Goal: Task Accomplishment & Management: Use online tool/utility

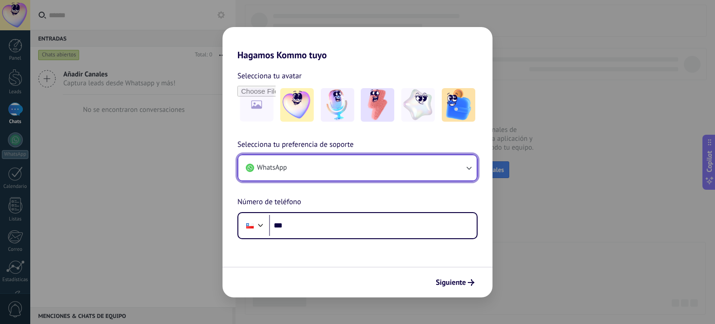
click at [434, 162] on button "WhatsApp" at bounding box center [357, 167] width 238 height 25
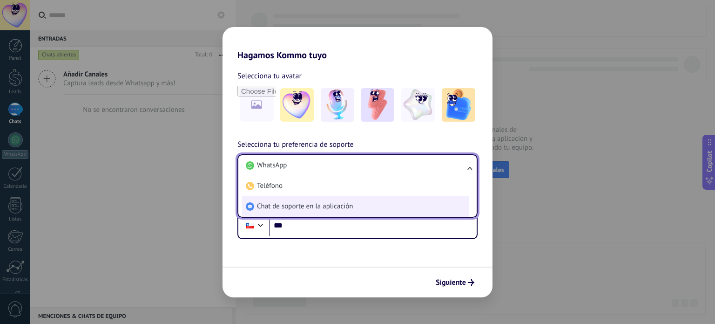
click at [355, 204] on li "Chat de soporte en la aplicación" at bounding box center [355, 206] width 227 height 20
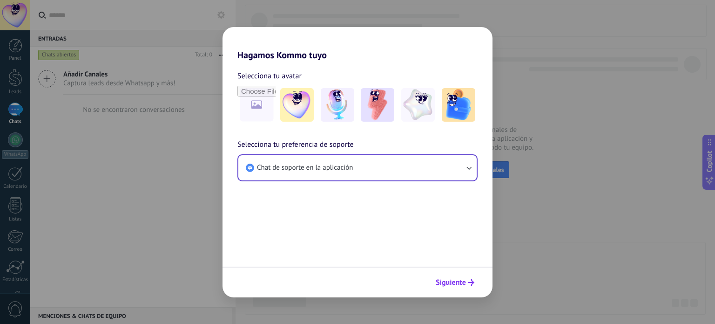
click at [451, 289] on button "Siguiente" at bounding box center [455, 282] width 47 height 16
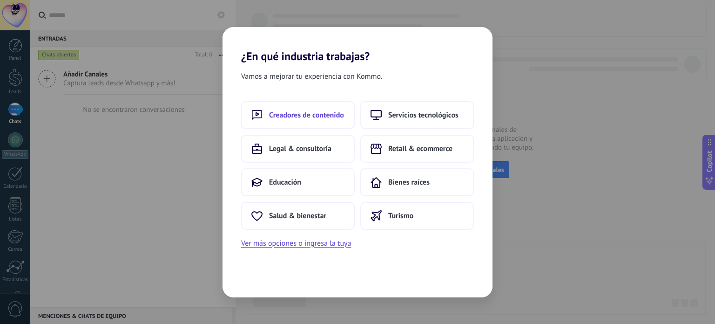
click at [331, 118] on span "Creadores de contenido" at bounding box center [306, 114] width 75 height 9
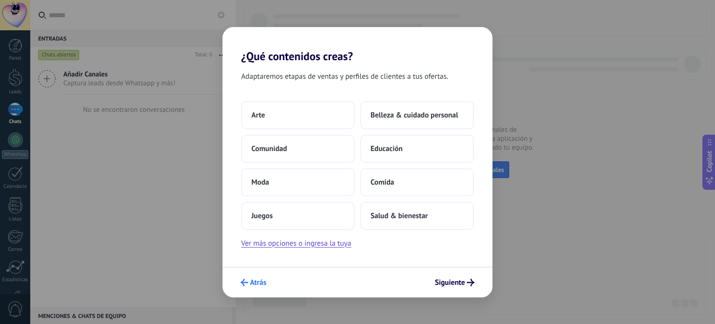
click at [252, 282] on span "Atrás" at bounding box center [258, 282] width 16 height 7
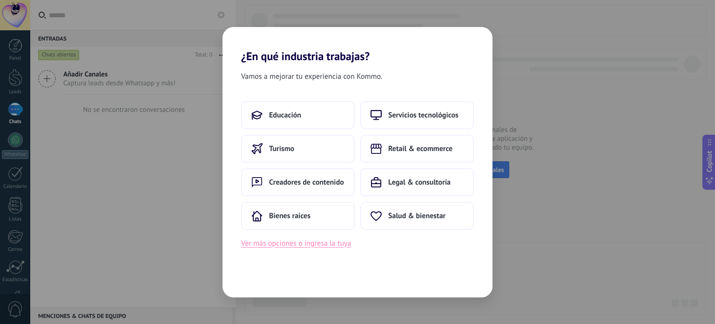
click at [304, 243] on button "Ver más opciones o ingresa la tuya" at bounding box center [296, 243] width 110 height 12
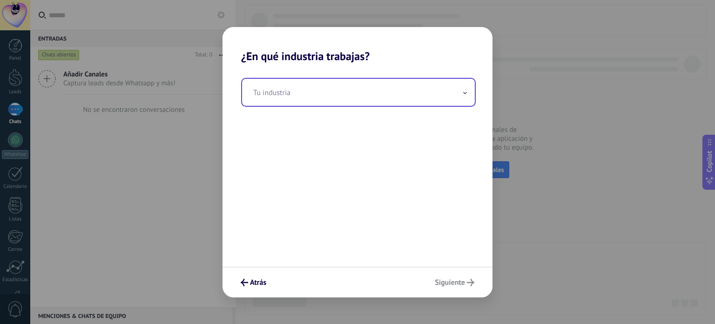
click at [301, 97] on input "text" at bounding box center [358, 92] width 233 height 27
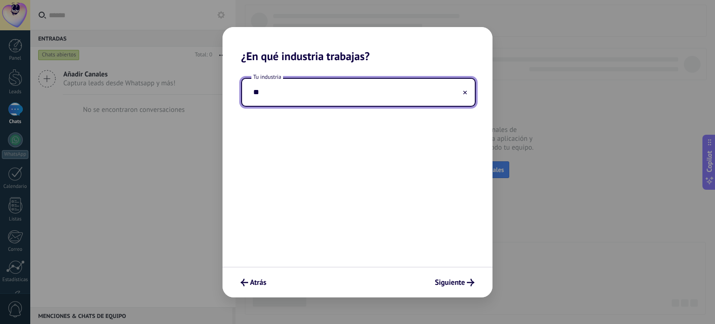
type input "*"
type input "**********"
click at [450, 279] on span "Siguiente" at bounding box center [450, 282] width 30 height 7
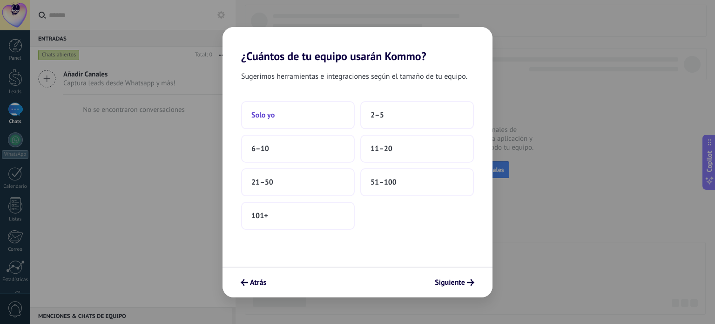
click at [308, 113] on button "Solo yo" at bounding box center [298, 115] width 114 height 28
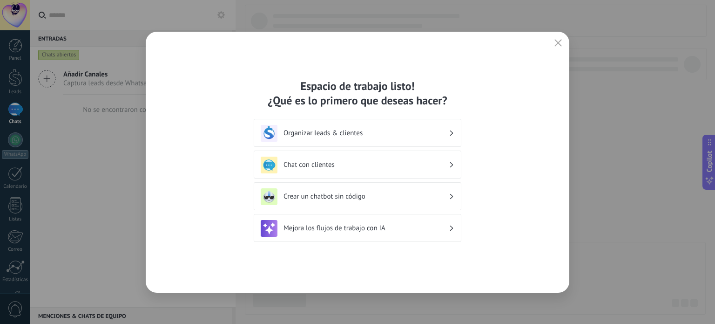
click at [375, 169] on div "Chat con clientes" at bounding box center [358, 164] width 194 height 17
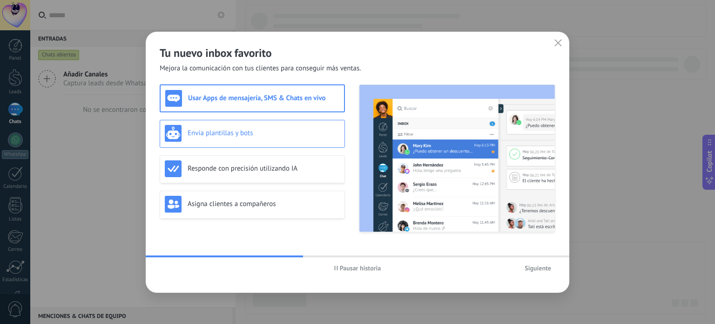
click at [237, 132] on h3 "Envía plantillas y bots" at bounding box center [264, 132] width 152 height 9
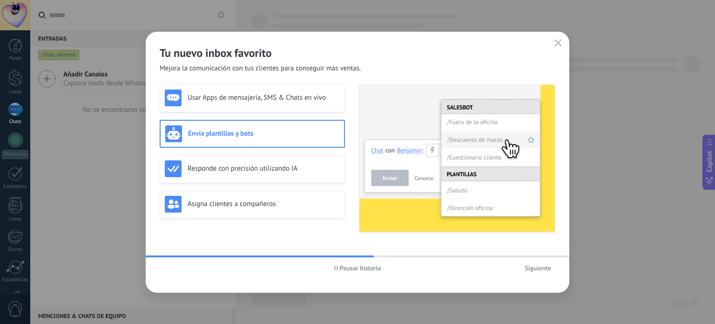
click at [542, 270] on span "Siguiente" at bounding box center [538, 267] width 27 height 7
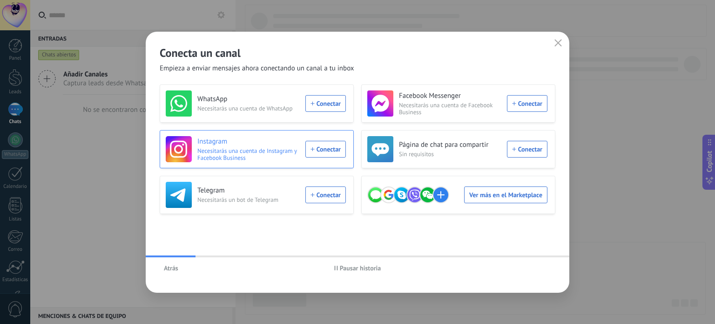
click at [276, 147] on span "Necesitarás una cuenta de Instagram y Facebook Business" at bounding box center [248, 154] width 102 height 14
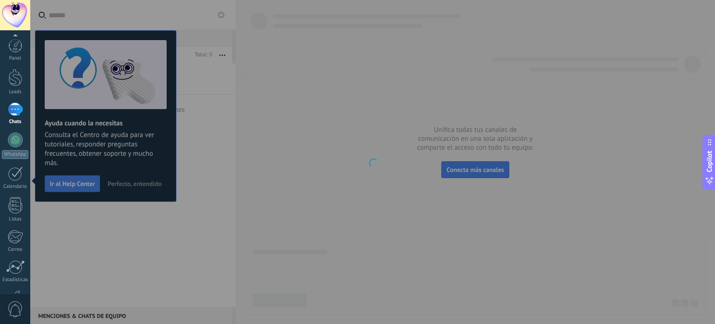
scroll to position [63, 0]
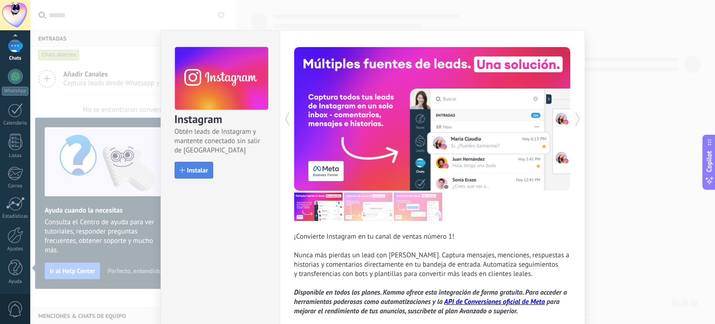
click at [189, 175] on button "Instalar" at bounding box center [194, 170] width 39 height 17
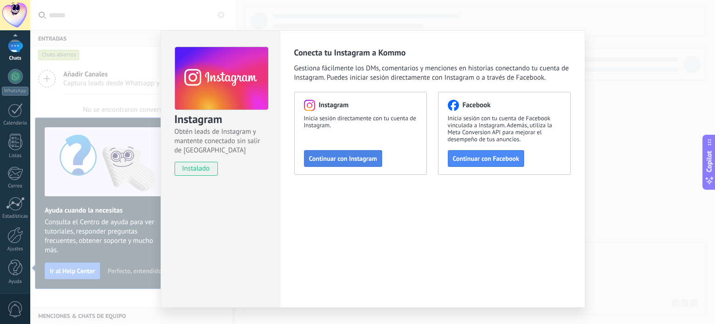
click at [358, 158] on span "Continuar con Instagram" at bounding box center [343, 158] width 68 height 7
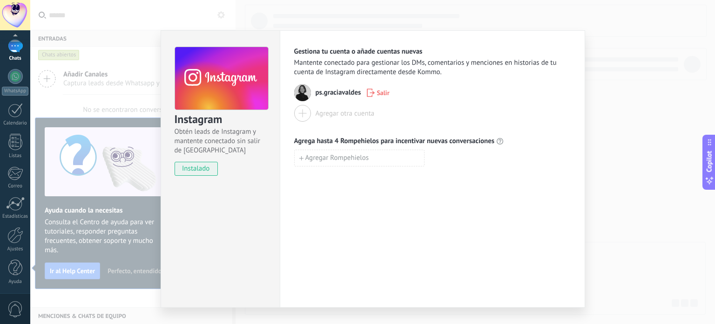
click at [610, 190] on div "Instagram Obtén leads de Instagram y mantente conectado sin salir de Kommo inst…" at bounding box center [372, 162] width 685 height 324
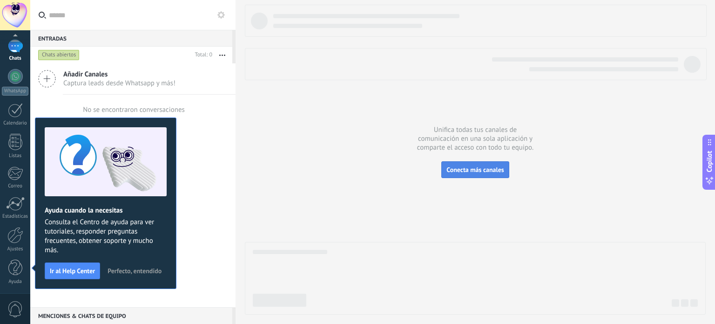
click at [482, 166] on span "Conecta más canales" at bounding box center [474, 169] width 57 height 8
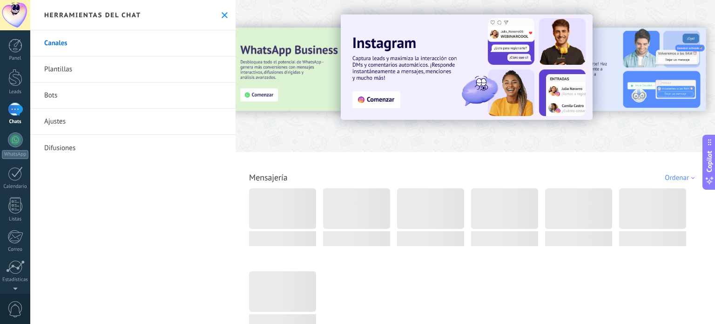
click at [59, 98] on link "Bots" at bounding box center [132, 95] width 205 height 26
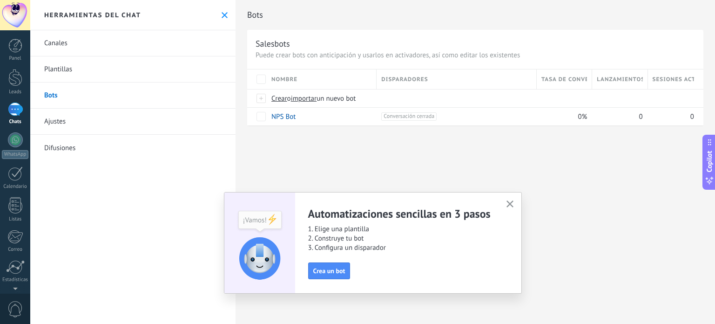
click at [315, 78] on div "Nombre" at bounding box center [321, 79] width 109 height 20
click at [337, 102] on span "un nuevo bot" at bounding box center [336, 98] width 39 height 9
click at [0, 0] on input "importar un nuevo bot" at bounding box center [0, 0] width 0 height 0
click at [20, 57] on div "Panel" at bounding box center [15, 58] width 27 height 6
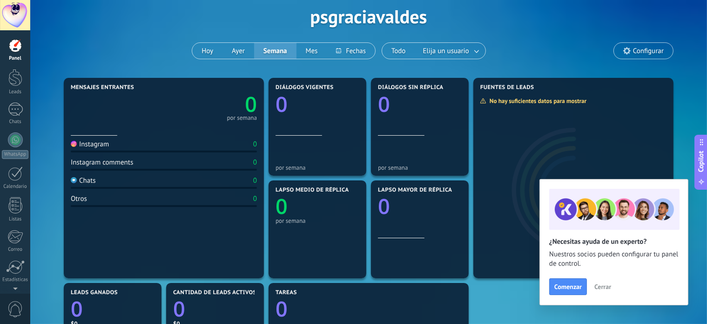
scroll to position [61, 0]
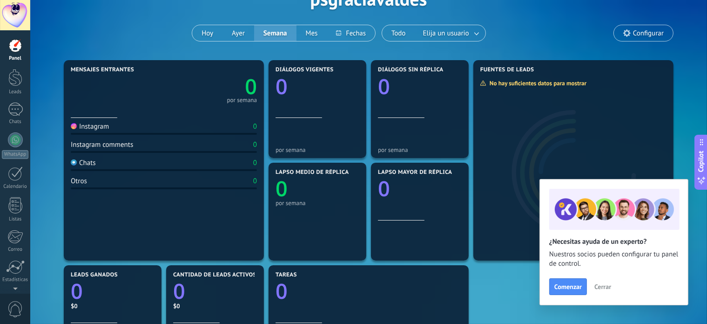
click at [98, 130] on div "Instagram" at bounding box center [90, 126] width 38 height 9
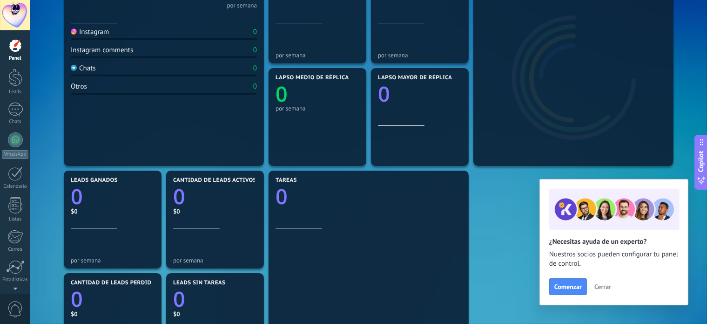
scroll to position [0, 0]
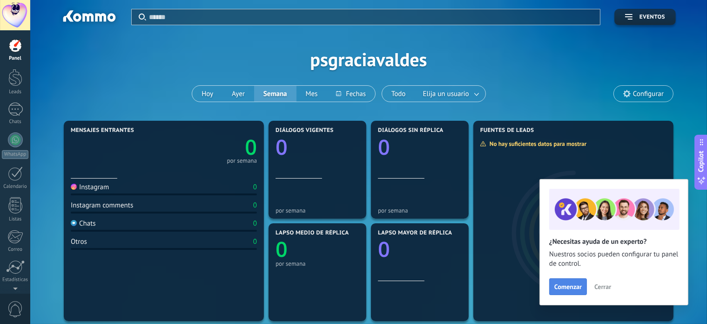
click at [572, 284] on span "Comenzar" at bounding box center [567, 286] width 27 height 7
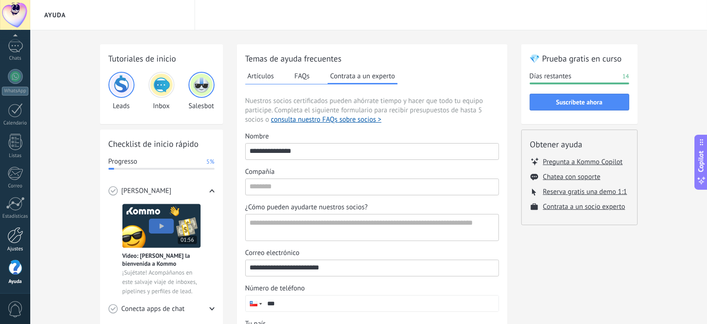
click at [24, 238] on link "Ajustes" at bounding box center [15, 239] width 30 height 25
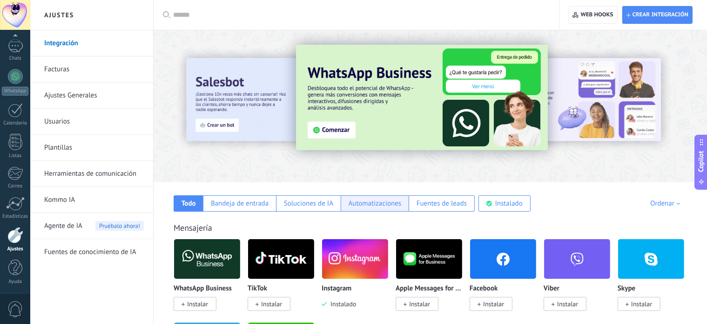
click at [393, 207] on div "Automatizaciones" at bounding box center [375, 203] width 53 height 9
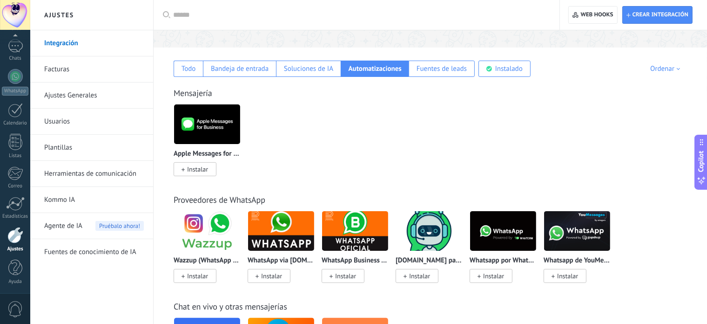
scroll to position [134, 0]
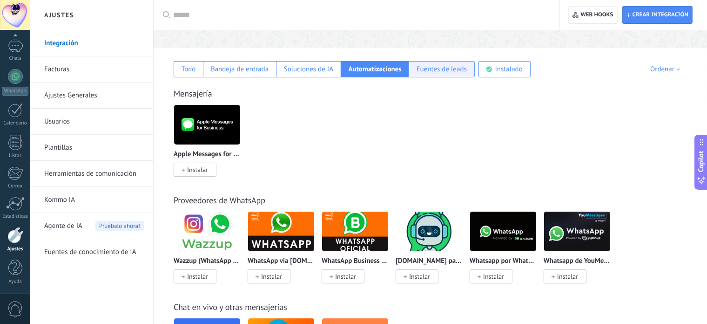
click at [450, 68] on div "Fuentes de leads" at bounding box center [442, 69] width 50 height 9
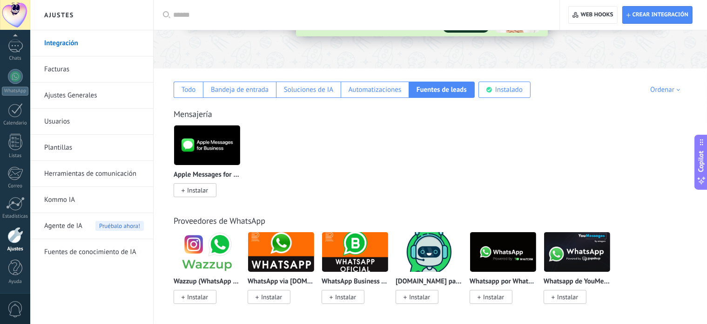
scroll to position [0, 0]
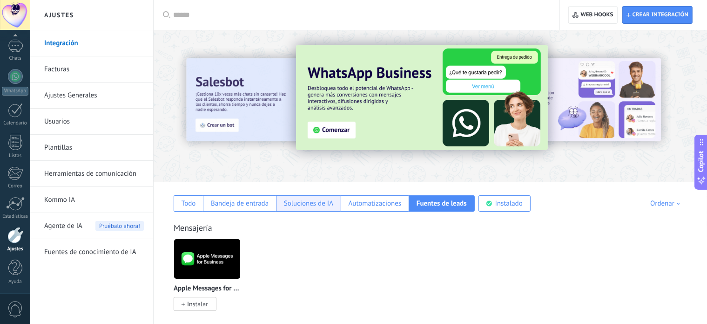
click at [287, 203] on div "Soluciones de IA" at bounding box center [308, 203] width 49 height 9
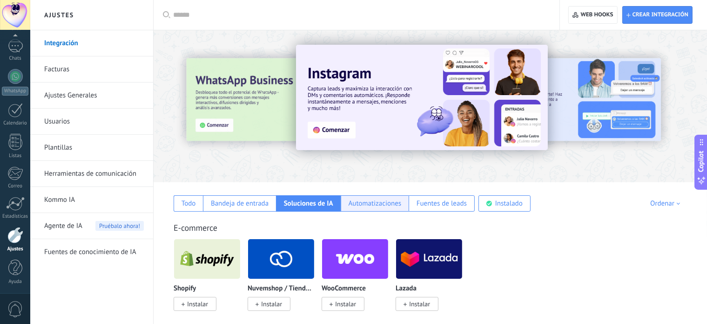
click at [380, 200] on div "Automatizaciones" at bounding box center [375, 203] width 53 height 9
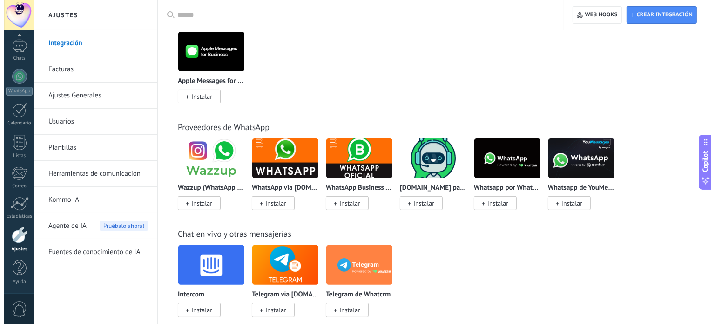
scroll to position [209, 0]
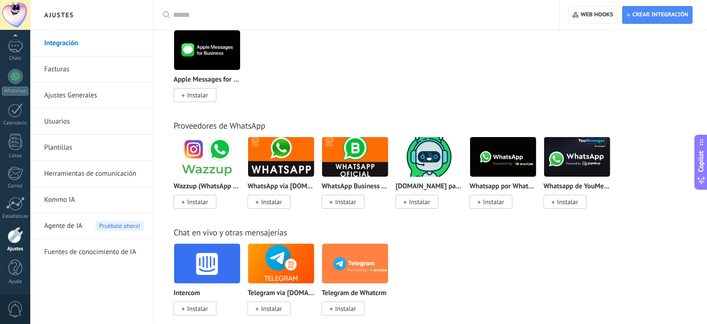
click at [210, 149] on img at bounding box center [207, 156] width 66 height 45
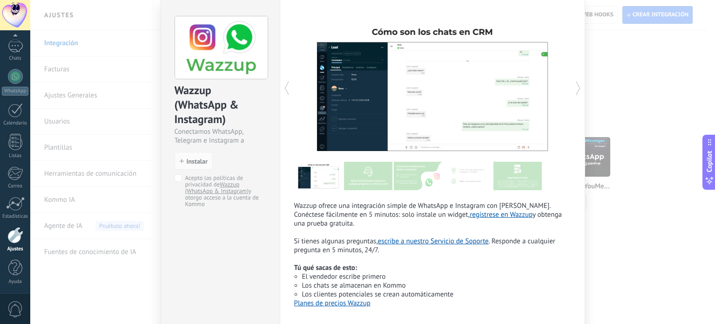
scroll to position [77, 0]
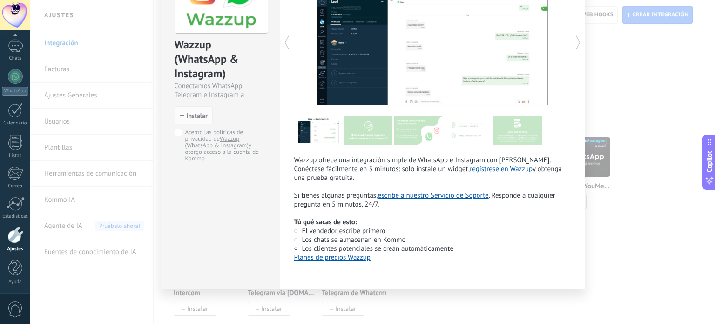
click at [595, 249] on div "Wazzup (WhatsApp & Instagram) Conectamos WhatsApp, Telegram e Instagram a Kommo…" at bounding box center [372, 162] width 685 height 324
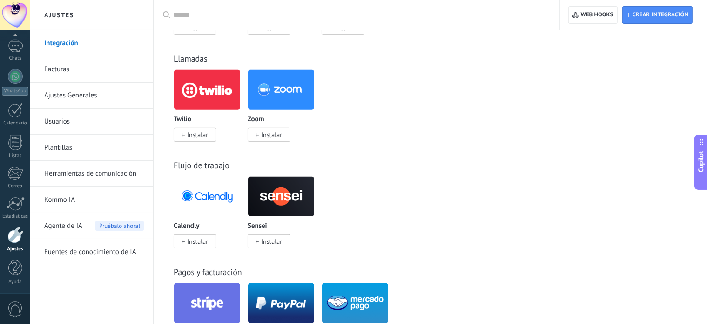
scroll to position [490, 0]
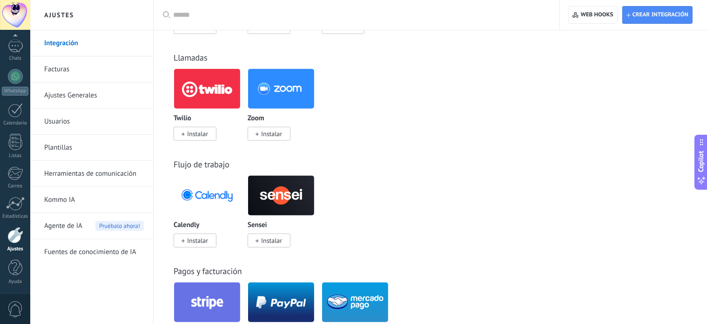
click at [106, 173] on link "Herramientas de comunicación" at bounding box center [94, 174] width 100 height 26
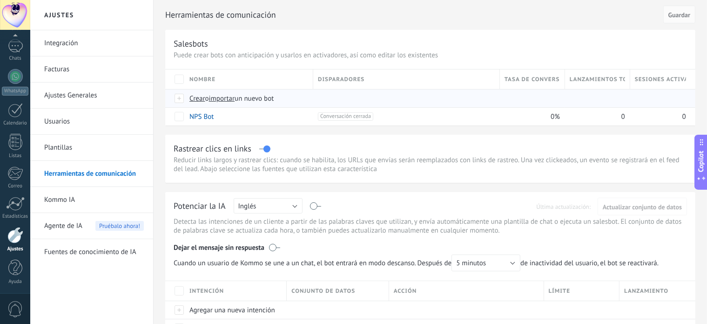
click at [341, 95] on span "Crear o importar un nuevo bot" at bounding box center [352, 98] width 326 height 9
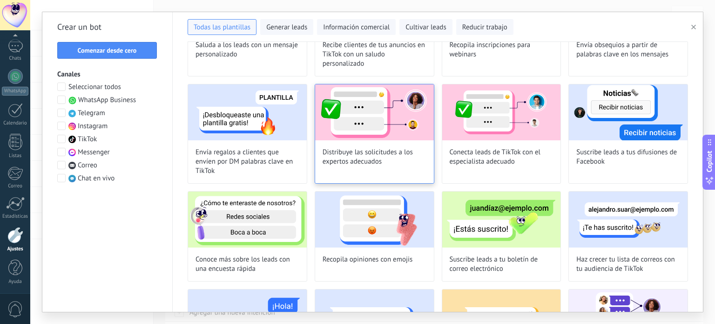
scroll to position [426, 0]
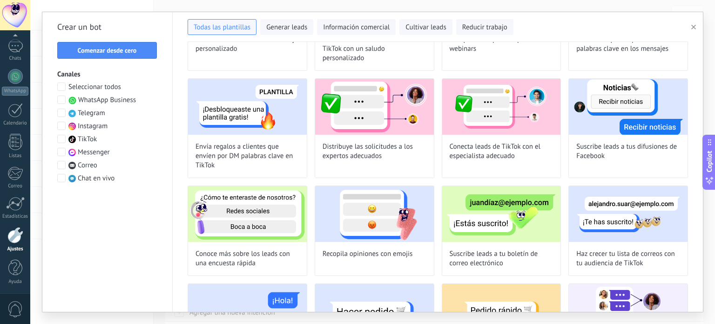
click at [63, 130] on span at bounding box center [61, 126] width 8 height 8
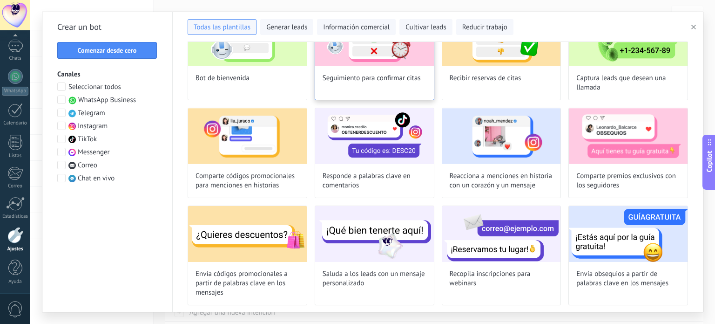
scroll to position [77, 0]
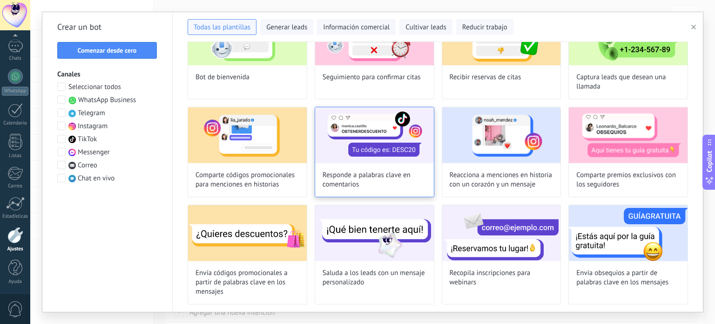
click at [365, 139] on img at bounding box center [374, 135] width 119 height 56
type input "**********"
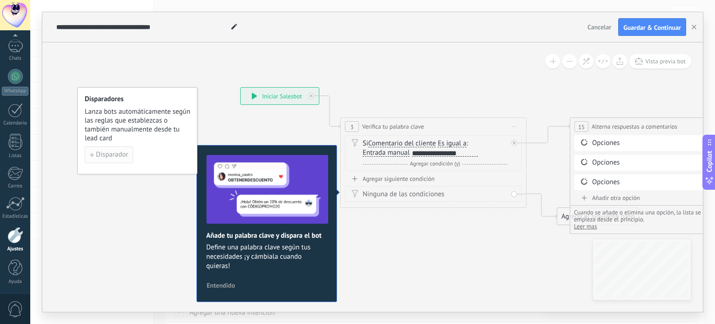
click at [112, 154] on span "Disparador" at bounding box center [112, 154] width 32 height 7
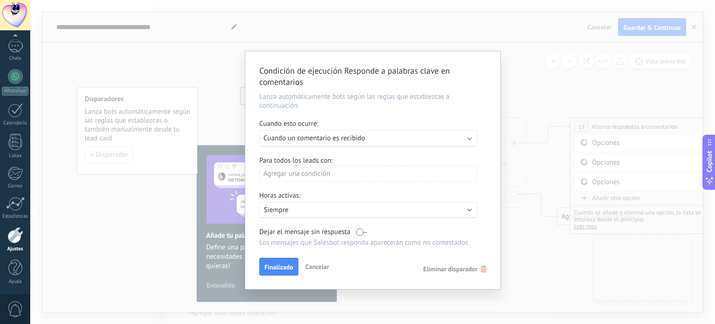
click at [346, 139] on span "Cuando un comentario es recibido" at bounding box center [314, 138] width 101 height 9
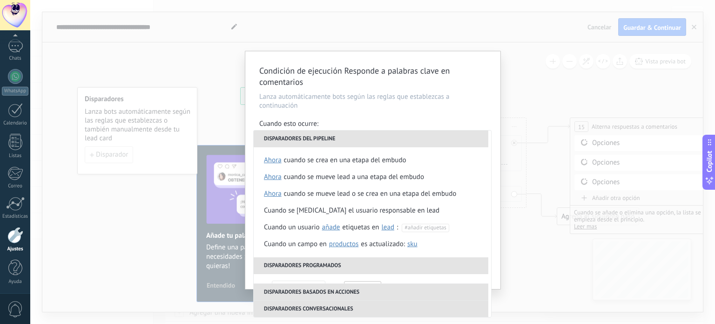
click at [369, 117] on div "Condición de ejecución Responde a palabras clave en comentarios Lanza automátic…" at bounding box center [372, 169] width 255 height 237
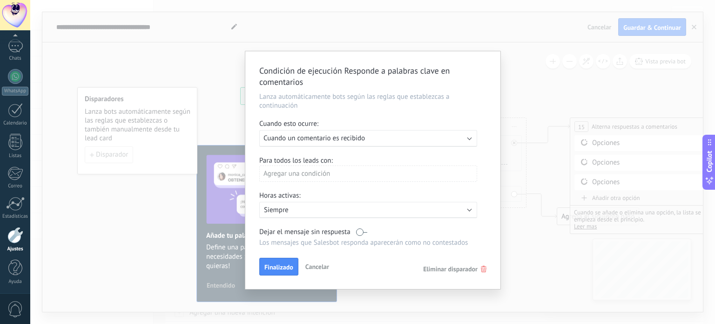
click at [337, 173] on div "Agregar una condición" at bounding box center [368, 173] width 218 height 16
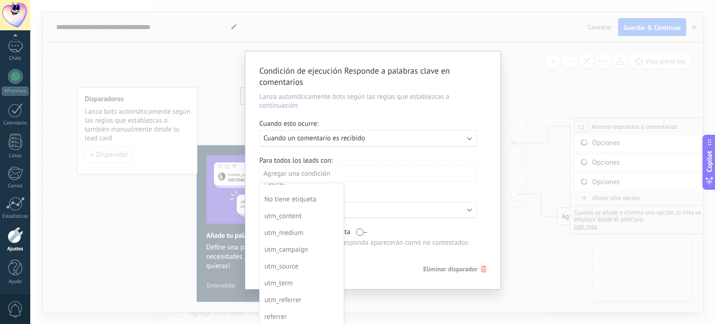
scroll to position [101, 0]
click at [363, 188] on div at bounding box center [372, 169] width 255 height 237
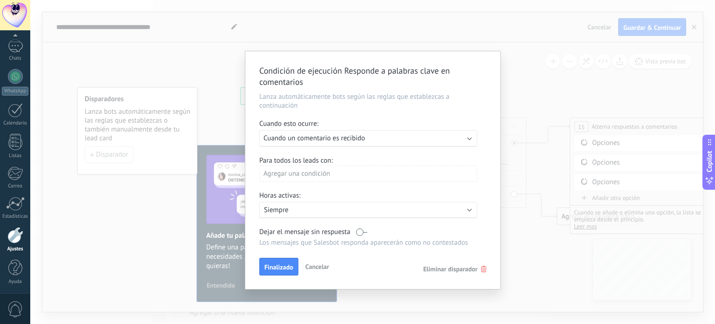
click at [336, 243] on p "Los mensajes que Salesbot responda aparecerán como no contestados" at bounding box center [368, 242] width 218 height 9
click at [311, 167] on div "Agregar una condición" at bounding box center [368, 173] width 218 height 16
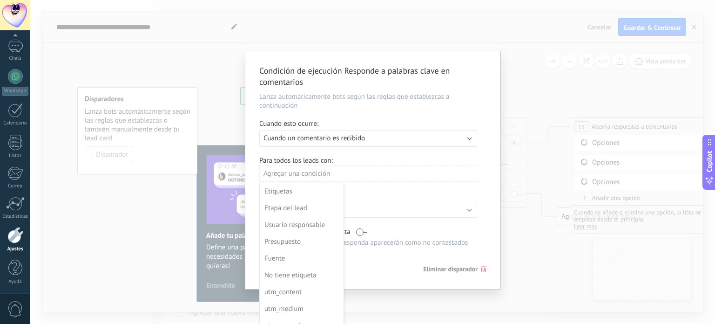
click at [324, 141] on div at bounding box center [372, 169] width 255 height 237
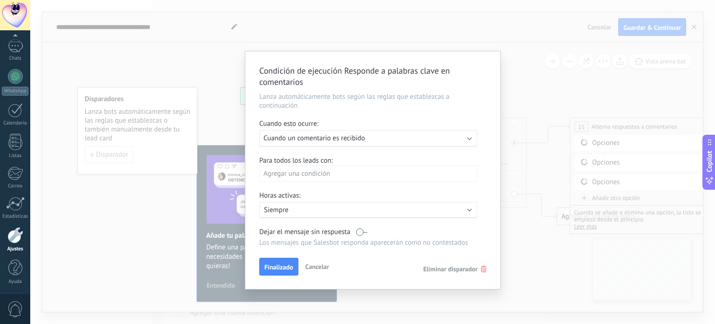
click at [324, 141] on span "Cuando un comentario es recibido" at bounding box center [314, 138] width 101 height 9
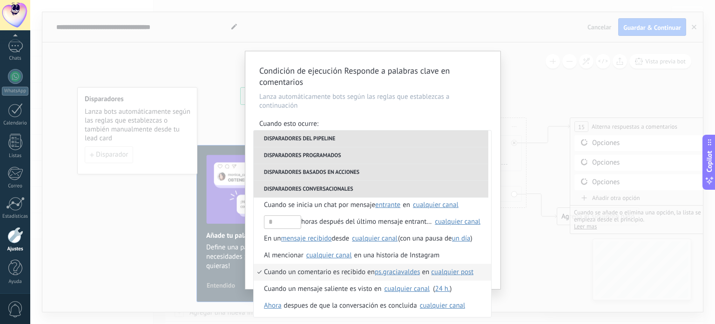
scroll to position [237, 0]
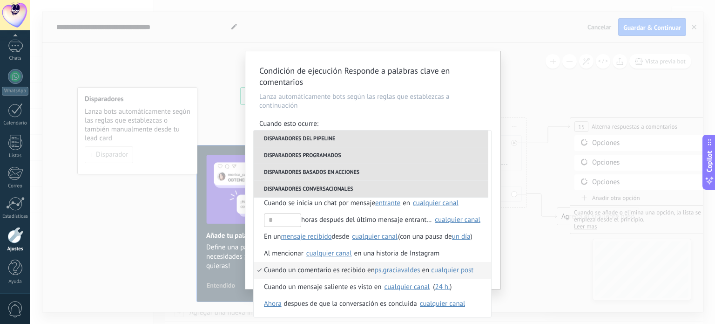
click at [268, 270] on span "Cuando un comentario es recibido en" at bounding box center [319, 270] width 111 height 17
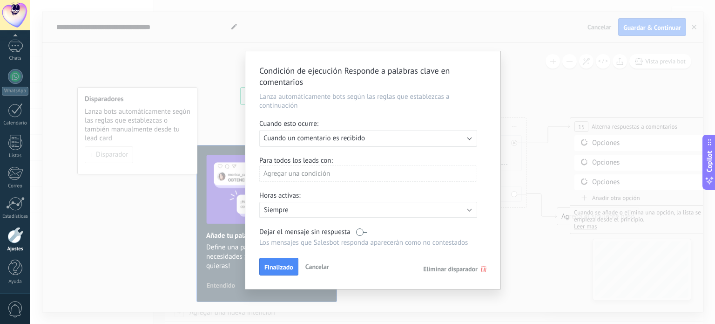
click at [314, 140] on span "Cuando un comentario es recibido" at bounding box center [314, 138] width 101 height 9
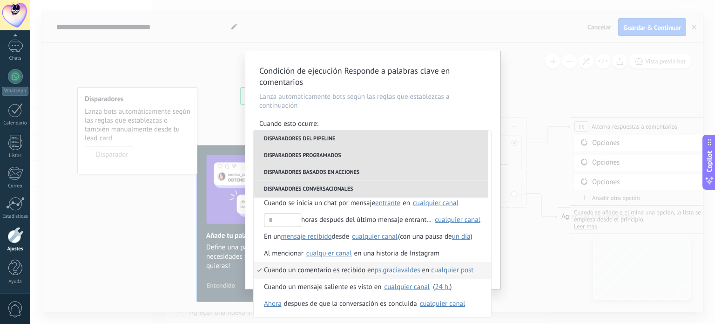
click at [543, 271] on div "Condición de ejecución Responde a palabras clave en comentarios Lanza automátic…" at bounding box center [372, 162] width 685 height 324
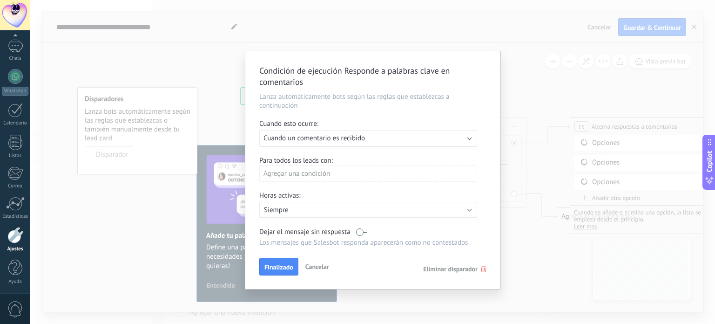
click at [336, 174] on div "Agregar una condición" at bounding box center [368, 173] width 218 height 16
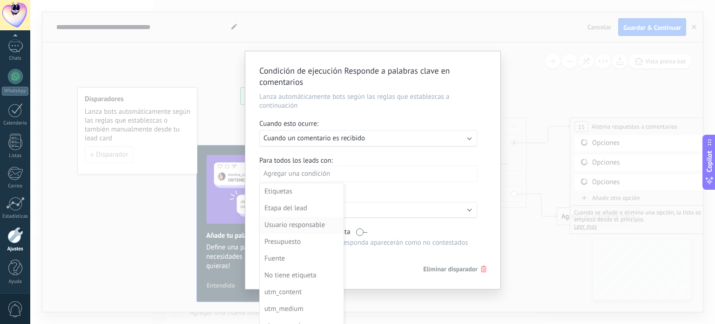
click at [297, 220] on div "Usuario responsable" at bounding box center [300, 224] width 73 height 13
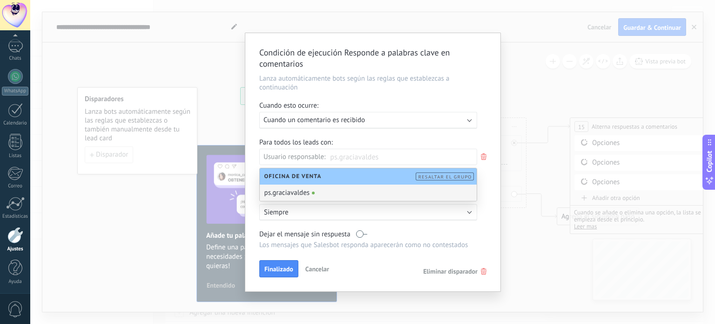
click at [316, 270] on span "Cancelar" at bounding box center [317, 268] width 24 height 8
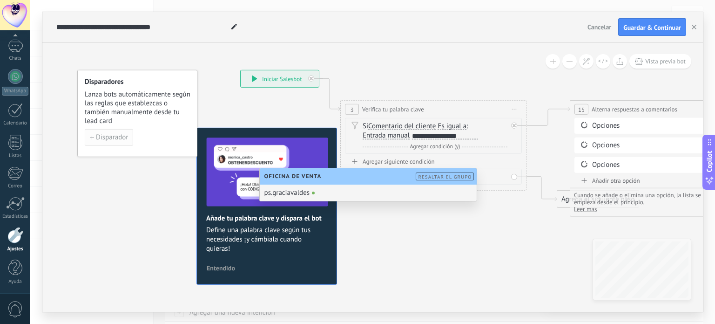
click at [110, 140] on span "Disparador" at bounding box center [112, 137] width 32 height 7
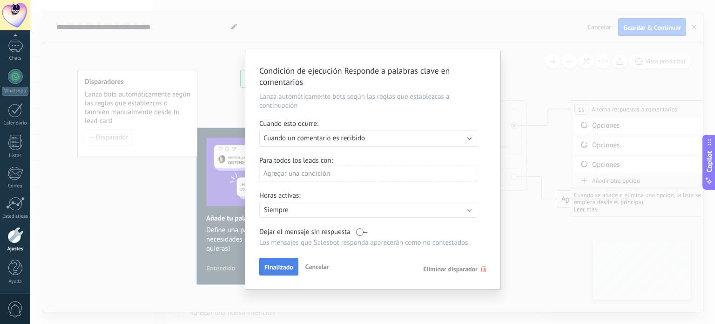
click at [284, 269] on span "Finalizado" at bounding box center [278, 267] width 29 height 7
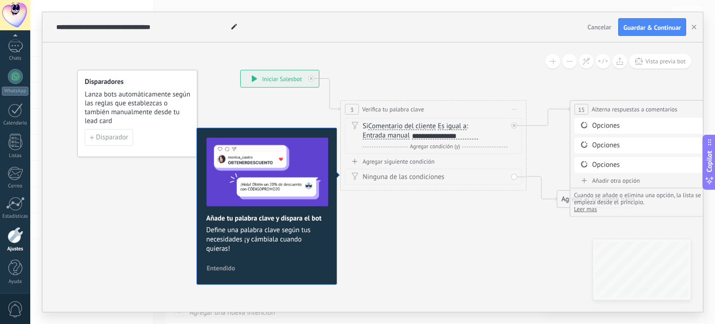
click at [395, 129] on span "Comentario del cliente" at bounding box center [402, 125] width 68 height 7
click at [395, 129] on button "Comentario del cliente" at bounding box center [422, 126] width 116 height 17
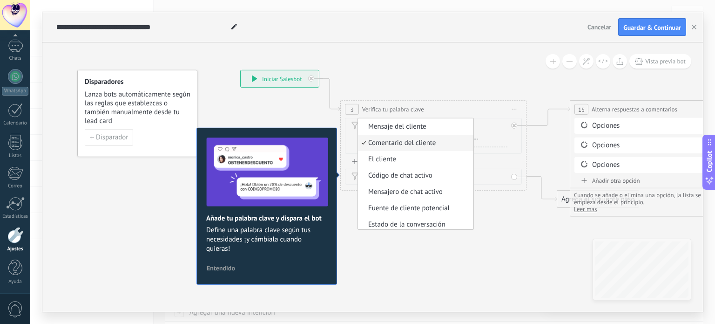
click at [399, 145] on span "Comentario del cliente" at bounding box center [414, 142] width 113 height 9
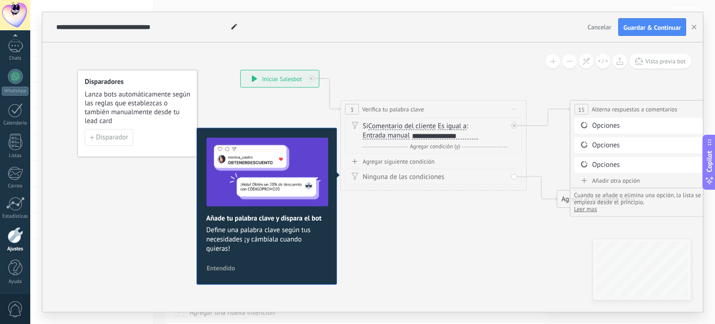
click at [477, 135] on div "**********" at bounding box center [445, 135] width 66 height 7
click at [127, 135] on span "Disparador" at bounding box center [112, 137] width 32 height 7
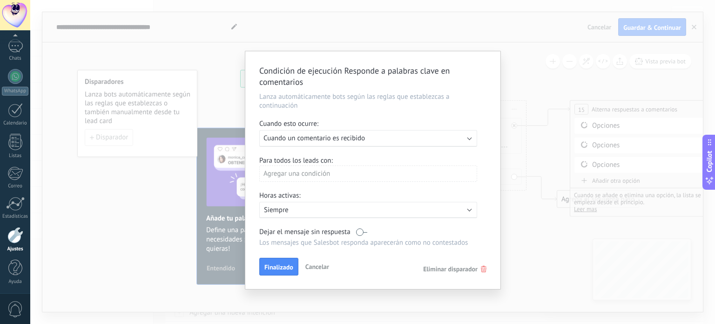
click at [131, 160] on div "Condición de ejecución Responde a palabras clave en comentarios Lanza automátic…" at bounding box center [372, 162] width 685 height 324
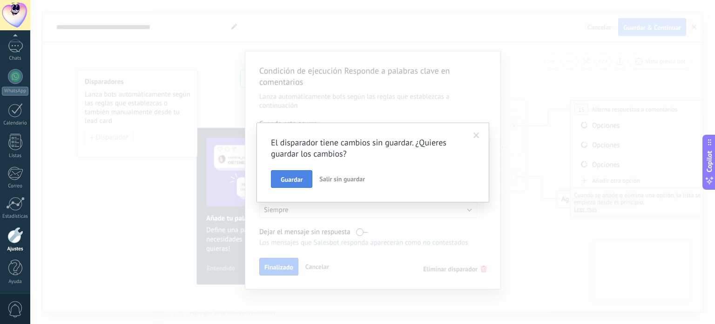
click at [291, 178] on span "Guardar" at bounding box center [292, 179] width 22 height 7
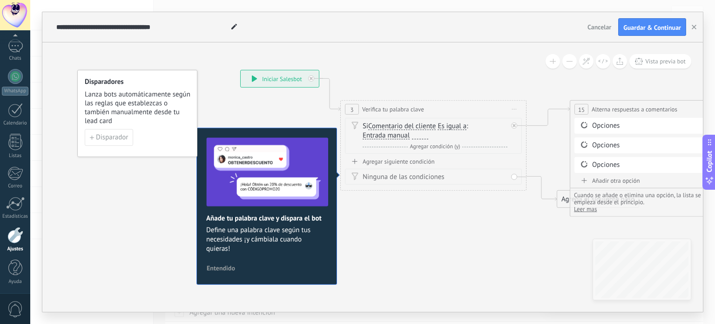
click at [285, 80] on div "**********" at bounding box center [280, 78] width 78 height 17
click at [417, 135] on div at bounding box center [420, 135] width 16 height 7
click at [396, 160] on div "Agregar siguiente condición" at bounding box center [433, 161] width 177 height 8
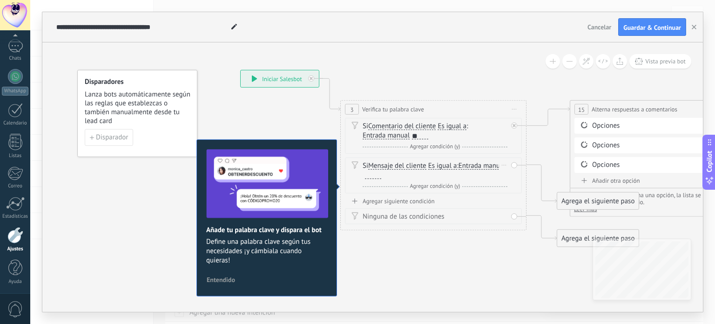
click at [353, 163] on icon at bounding box center [354, 165] width 7 height 8
click at [381, 173] on div at bounding box center [373, 174] width 16 height 7
click at [367, 216] on div "Ninguna de las condiciones" at bounding box center [435, 216] width 145 height 9
click at [379, 212] on div "Ninguna de las condiciones" at bounding box center [435, 216] width 145 height 9
click at [379, 215] on div "Ninguna de las condiciones" at bounding box center [435, 216] width 145 height 9
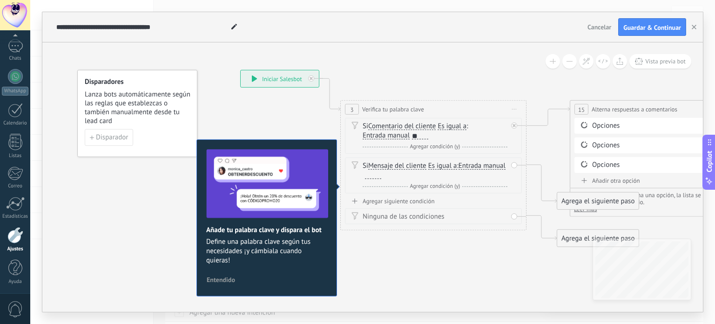
click at [363, 217] on div "Ninguna de las condiciones" at bounding box center [435, 216] width 145 height 9
drag, startPoint x: 418, startPoint y: 176, endPoint x: 354, endPoint y: 163, distance: 65.0
click at [354, 163] on div "Si Mensaje del cliente Mensaje del cliente Comentario del cliente El cliente Có…" at bounding box center [433, 175] width 177 height 36
click at [514, 165] on div "Si Mensaje del cliente Mensaje del cliente Comentario del cliente El cliente Có…" at bounding box center [433, 175] width 177 height 36
click at [507, 165] on icon at bounding box center [504, 165] width 5 height 1
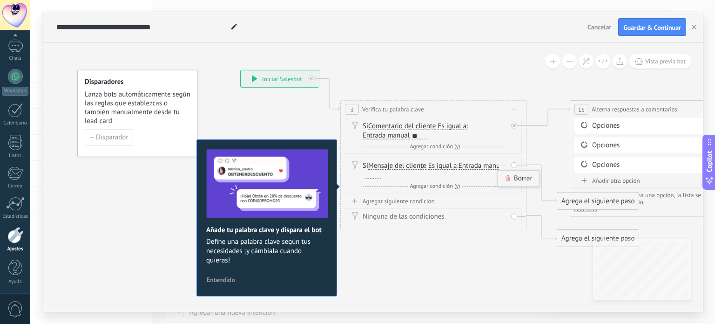
click at [508, 173] on div "Borrar" at bounding box center [518, 178] width 41 height 16
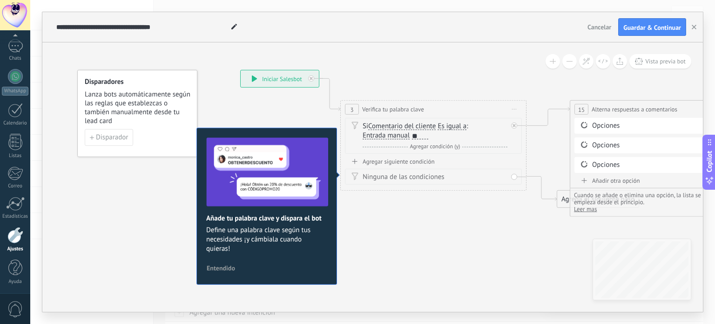
click at [420, 135] on div "**" at bounding box center [420, 135] width 16 height 7
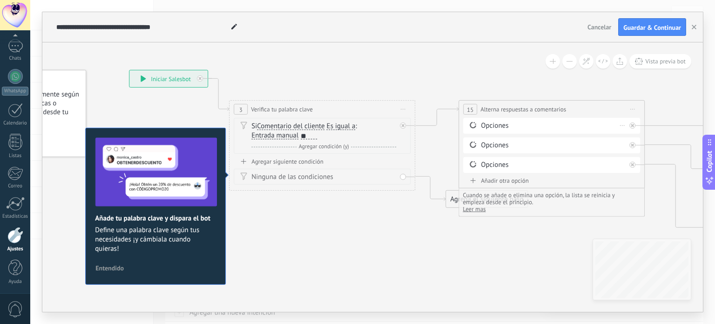
click at [498, 122] on div "Opciones" at bounding box center [553, 125] width 145 height 9
click at [505, 126] on div "Opciones" at bounding box center [553, 125] width 145 height 9
click at [618, 122] on div "Borrar" at bounding box center [622, 126] width 10 height 14
click at [595, 130] on div "Opciones [GEOGRAPHIC_DATA]" at bounding box center [551, 126] width 177 height 16
click at [548, 160] on div "Opciones" at bounding box center [553, 164] width 145 height 9
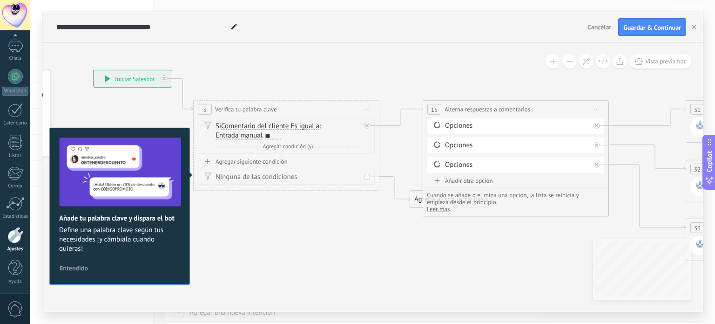
click at [416, 197] on div "Agrega el siguiente paso" at bounding box center [450, 198] width 81 height 15
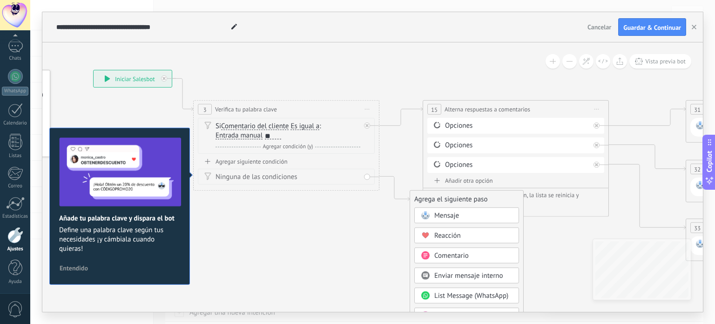
click at [443, 214] on span "Mensaje" at bounding box center [446, 215] width 25 height 9
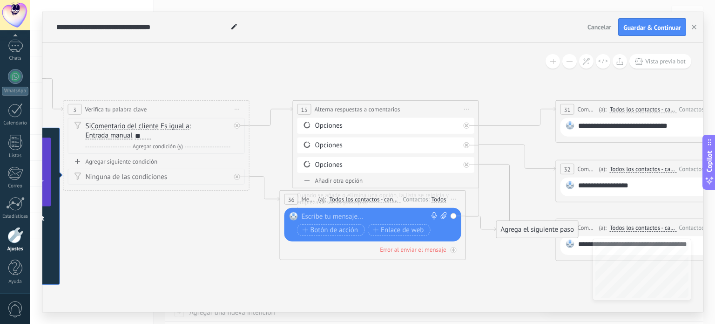
click at [341, 215] on div at bounding box center [371, 216] width 138 height 9
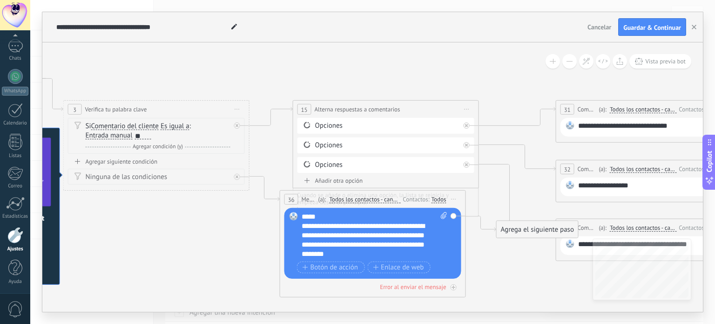
click at [311, 233] on div "**********" at bounding box center [375, 235] width 146 height 47
click at [427, 225] on div "**********" at bounding box center [375, 235] width 146 height 47
click at [310, 235] on div "**********" at bounding box center [375, 235] width 146 height 47
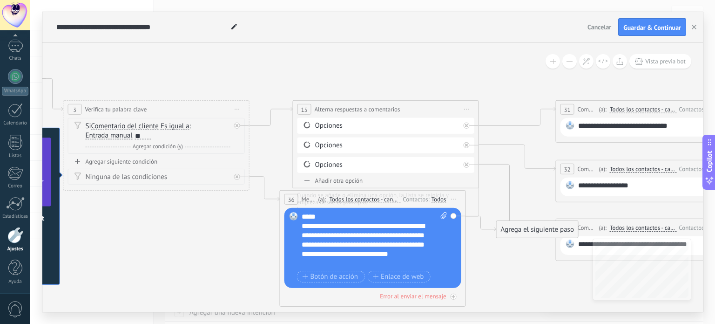
click at [377, 227] on div "**********" at bounding box center [375, 240] width 146 height 56
click at [418, 238] on div "**********" at bounding box center [375, 240] width 146 height 56
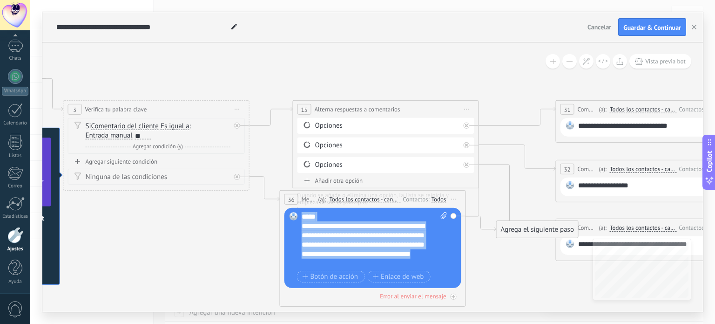
drag, startPoint x: 340, startPoint y: 260, endPoint x: 299, endPoint y: 218, distance: 58.9
click at [299, 218] on div "Reemplazar Quitar Convertir a mensaje de voz Arrastre la imagen aquí para adjun…" at bounding box center [372, 248] width 177 height 80
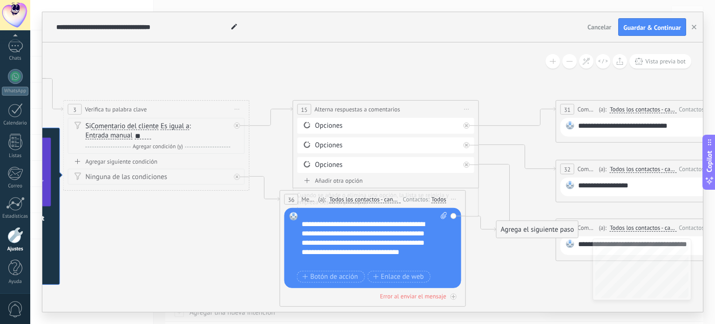
scroll to position [0, 0]
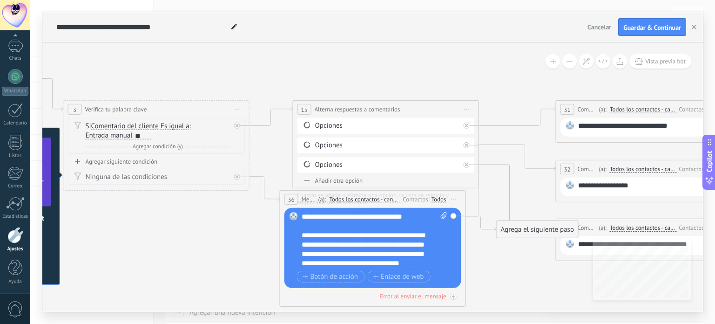
click at [406, 216] on div "**********" at bounding box center [375, 240] width 146 height 56
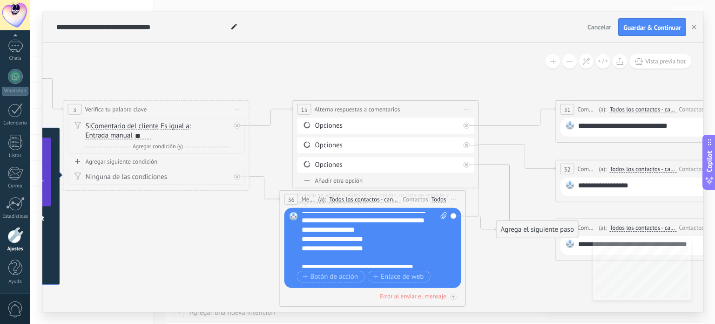
scroll to position [186, 0]
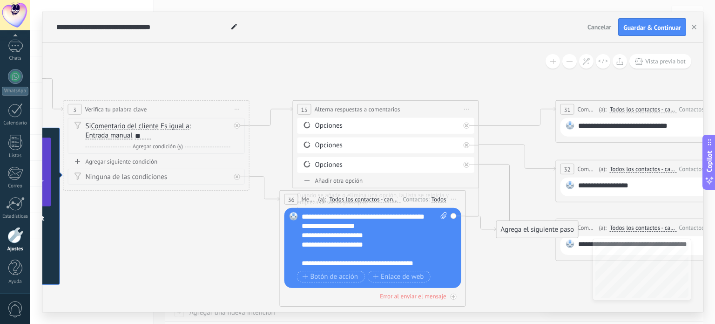
click at [370, 237] on div "**********" at bounding box center [366, 234] width 129 height 9
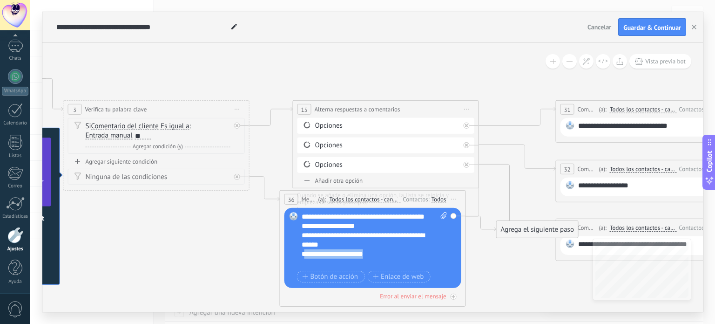
drag, startPoint x: 374, startPoint y: 257, endPoint x: 304, endPoint y: 257, distance: 69.8
click at [304, 257] on div "**********" at bounding box center [366, 253] width 129 height 9
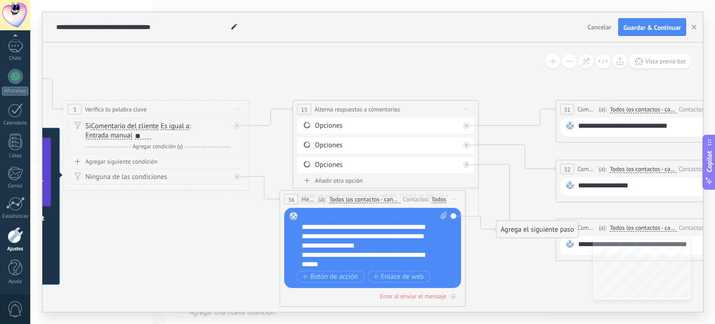
scroll to position [168, 0]
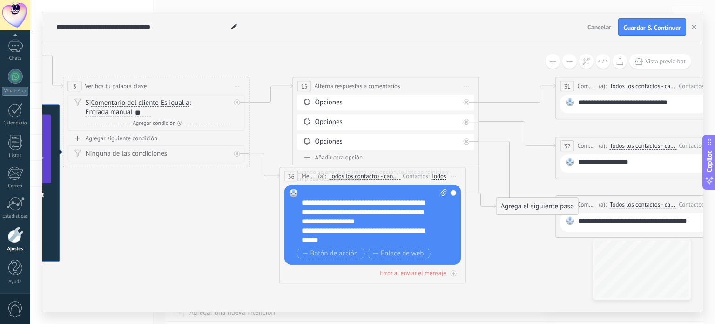
click at [398, 238] on div "**********" at bounding box center [366, 235] width 129 height 19
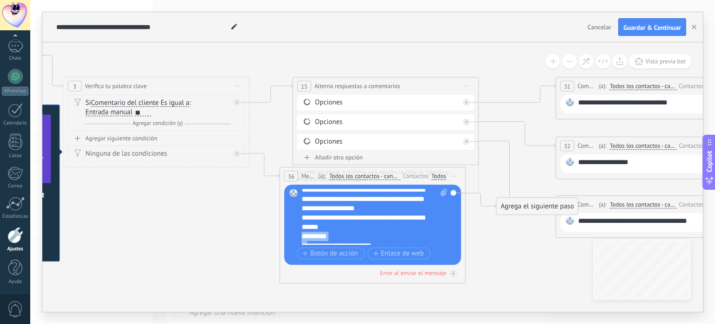
scroll to position [188, 0]
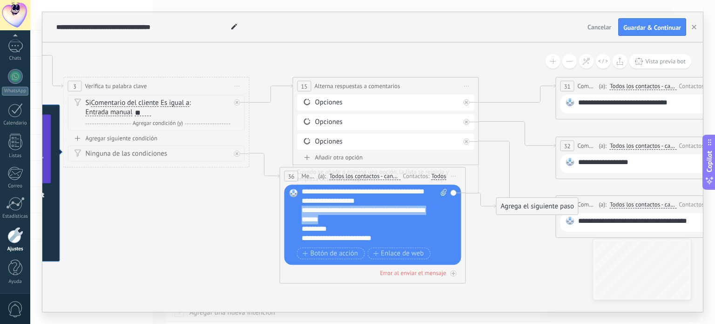
drag, startPoint x: 397, startPoint y: 236, endPoint x: 299, endPoint y: 211, distance: 100.5
click at [299, 211] on div "Reemplazar Quitar Convertir a mensaje de voz Arrastre la imagen aquí para adjun…" at bounding box center [372, 224] width 177 height 80
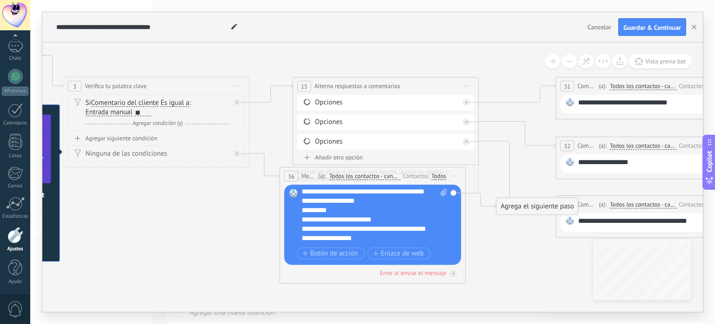
click at [341, 214] on div "**********" at bounding box center [366, 214] width 129 height 19
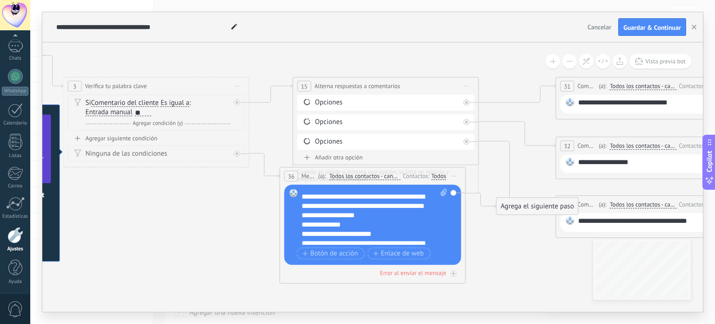
scroll to position [173, 0]
click at [430, 197] on div "**********" at bounding box center [375, 217] width 146 height 56
click at [340, 206] on div "**********" at bounding box center [366, 206] width 129 height 28
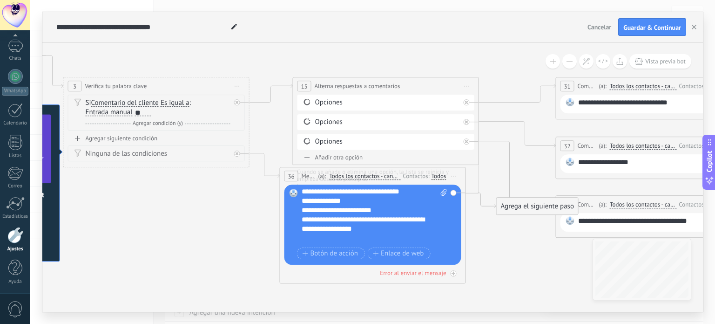
scroll to position [197, 0]
click at [357, 200] on div "**********" at bounding box center [366, 205] width 129 height 19
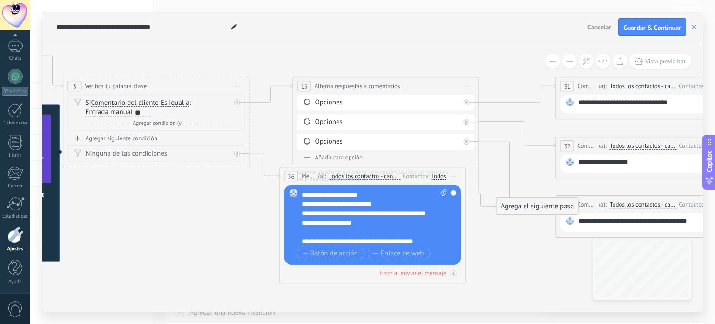
scroll to position [205, 0]
click at [451, 283] on div "36 Mensaje ******* (a): Todos los contactos - canales seleccionados Todos los c…" at bounding box center [373, 225] width 186 height 116
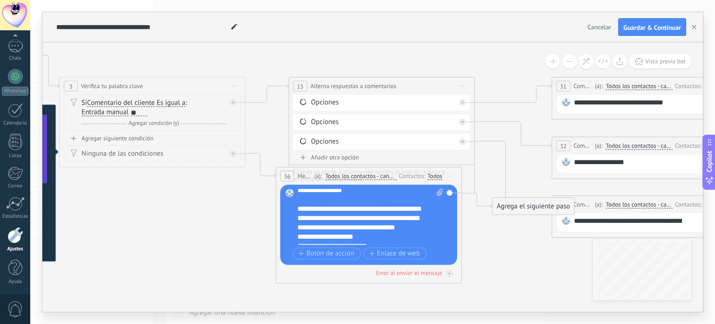
scroll to position [162, 0]
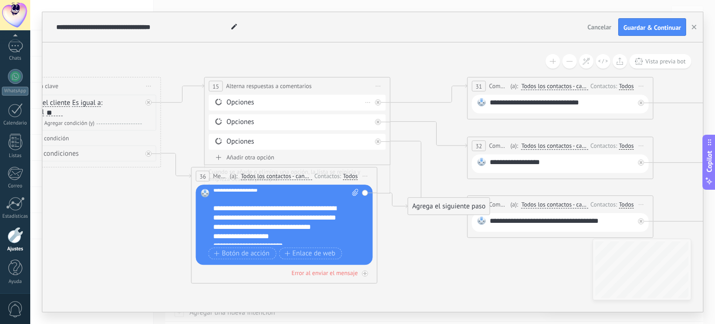
click at [290, 105] on div "Opciones" at bounding box center [299, 102] width 145 height 9
click at [342, 101] on div "Opciones" at bounding box center [299, 102] width 145 height 9
click at [378, 120] on icon at bounding box center [378, 121] width 3 height 3
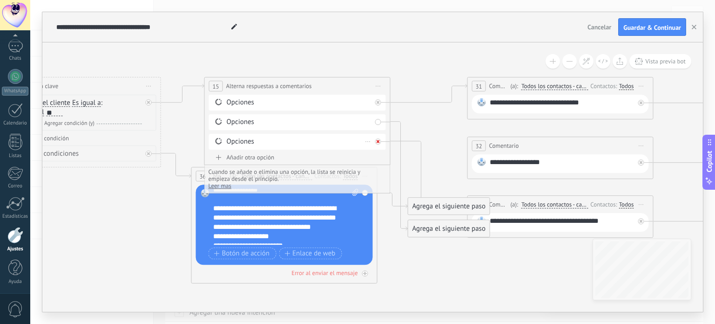
click at [378, 140] on icon at bounding box center [378, 141] width 3 height 3
click at [592, 108] on div "**********" at bounding box center [562, 104] width 145 height 12
drag, startPoint x: 587, startPoint y: 105, endPoint x: 492, endPoint y: 105, distance: 95.0
click at [492, 105] on div "**********" at bounding box center [562, 104] width 145 height 12
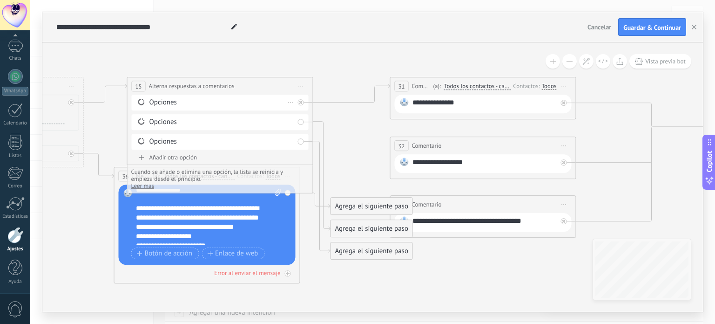
click at [215, 103] on div "Opciones" at bounding box center [221, 102] width 145 height 9
click at [187, 102] on div "Opciones" at bounding box center [221, 102] width 145 height 9
click at [157, 104] on div "Opciones" at bounding box center [221, 102] width 145 height 9
click at [136, 102] on span at bounding box center [142, 101] width 16 height 7
click at [140, 101] on icon at bounding box center [141, 101] width 8 height 9
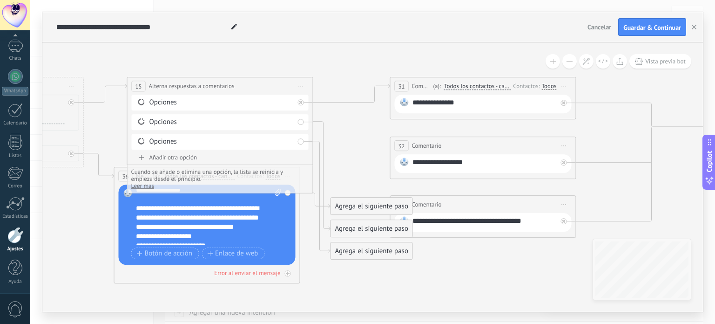
click at [470, 104] on div "**********" at bounding box center [484, 104] width 145 height 12
drag, startPoint x: 538, startPoint y: 223, endPoint x: 527, endPoint y: 221, distance: 11.3
click at [527, 221] on div "**********" at bounding box center [484, 222] width 145 height 12
copy div "**"
click at [502, 101] on div "**********" at bounding box center [484, 104] width 145 height 12
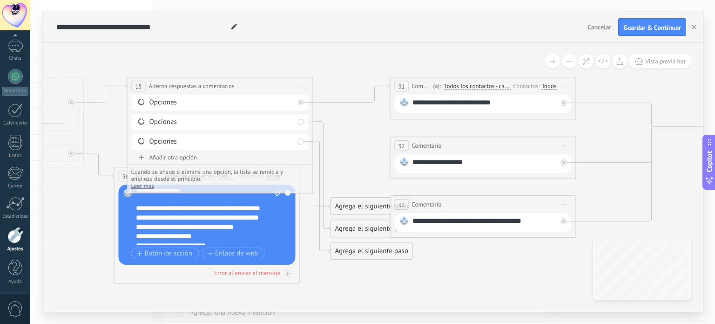
click at [566, 144] on span "Iniciar vista previa aquí Cambiar nombre Duplicar [GEOGRAPHIC_DATA]" at bounding box center [564, 146] width 15 height 14
click at [579, 203] on div "Borrar" at bounding box center [607, 206] width 92 height 16
click at [566, 203] on span "Iniciar vista previa aquí Cambiar nombre Duplicar [GEOGRAPHIC_DATA]" at bounding box center [564, 204] width 15 height 14
click at [589, 265] on div "Borrar" at bounding box center [607, 265] width 92 height 16
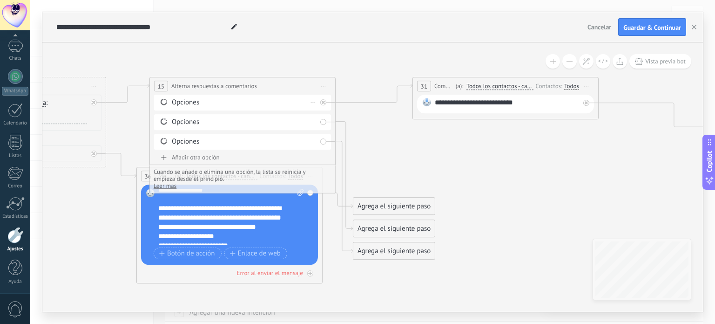
click at [213, 104] on div "Opciones" at bounding box center [244, 102] width 145 height 9
click at [500, 232] on icon at bounding box center [509, 165] width 1845 height 702
click at [407, 210] on div "Agrega el siguiente paso" at bounding box center [393, 205] width 81 height 15
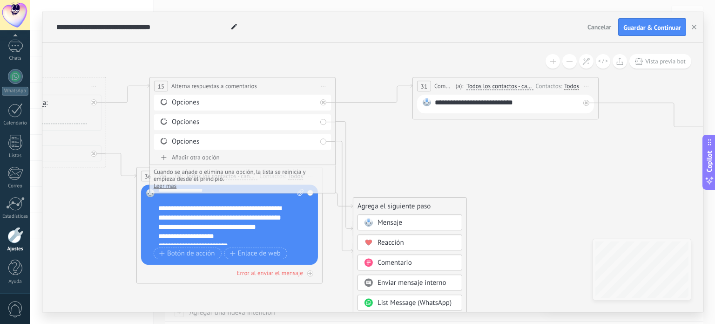
click at [410, 224] on div "Mensaje" at bounding box center [417, 222] width 78 height 9
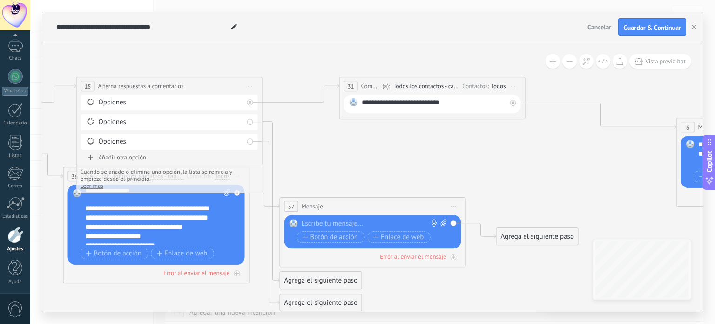
click at [453, 206] on icon at bounding box center [454, 206] width 5 height 1
click at [471, 263] on div "Borrar" at bounding box center [496, 267] width 92 height 16
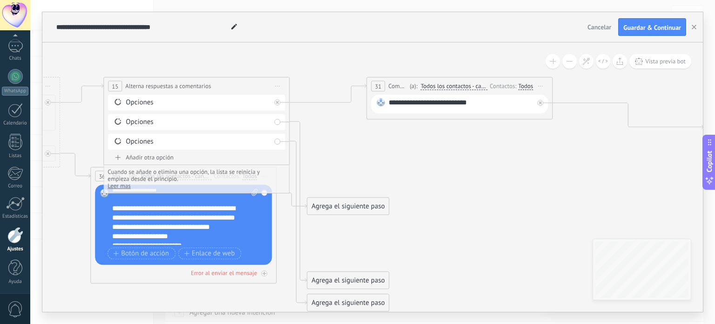
click at [64, 180] on icon at bounding box center [463, 179] width 1845 height 730
click at [122, 185] on span "Leer mas" at bounding box center [119, 186] width 23 height 8
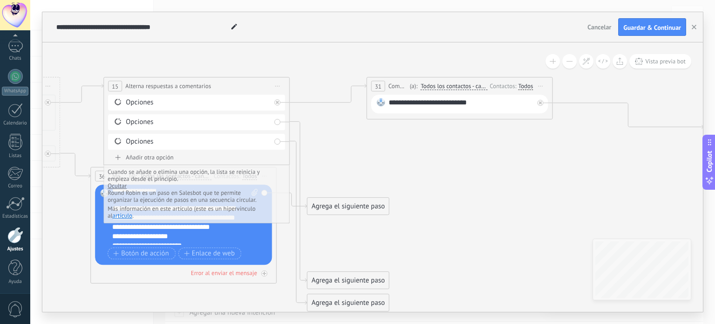
click at [117, 183] on span "Ocultar" at bounding box center [117, 186] width 19 height 8
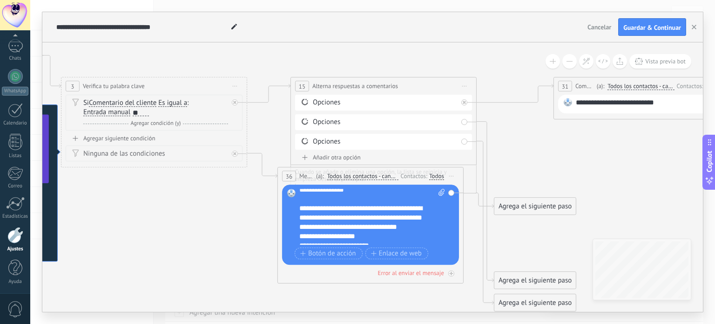
click at [307, 201] on div at bounding box center [367, 198] width 137 height 9
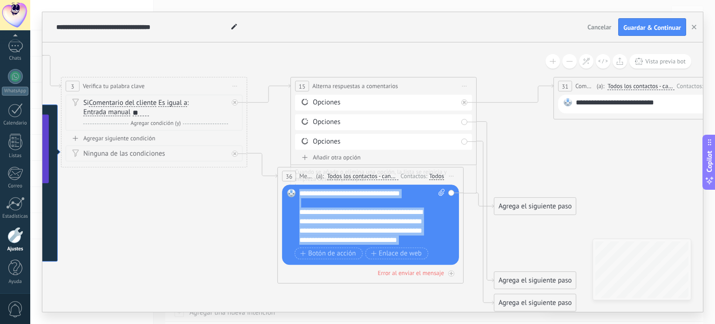
scroll to position [205, 0]
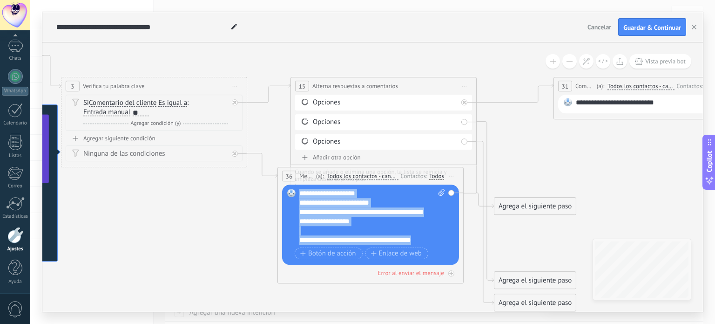
drag, startPoint x: 302, startPoint y: 195, endPoint x: 439, endPoint y: 243, distance: 146.1
click at [439, 243] on div "**********" at bounding box center [371, 217] width 145 height 56
copy div "**********"
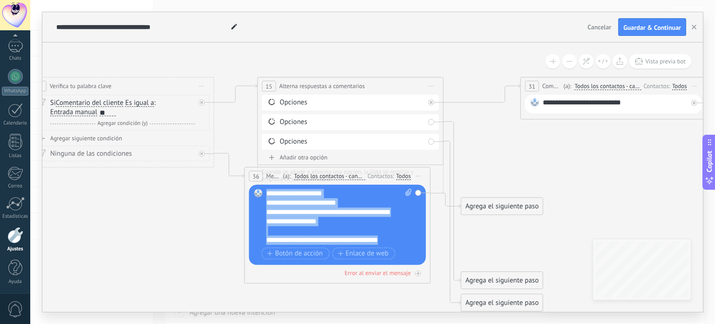
click at [505, 204] on div "Agrega el siguiente paso" at bounding box center [501, 205] width 81 height 15
click at [374, 127] on div "Opciones [GEOGRAPHIC_DATA]" at bounding box center [350, 122] width 177 height 16
click at [384, 143] on div "Opciones" at bounding box center [352, 141] width 145 height 9
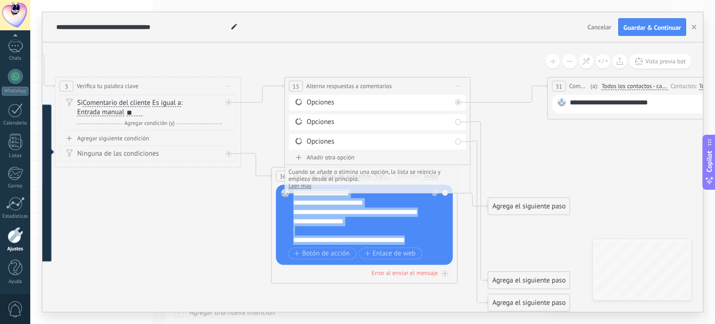
click at [149, 151] on div "Ninguna de las condiciones" at bounding box center [149, 153] width 145 height 9
click at [149, 152] on div "Ninguna de las condiciones" at bounding box center [149, 153] width 145 height 9
click at [159, 155] on div "Ninguna de las condiciones" at bounding box center [149, 153] width 145 height 9
click at [189, 152] on div "Ninguna de las condiciones" at bounding box center [149, 153] width 145 height 9
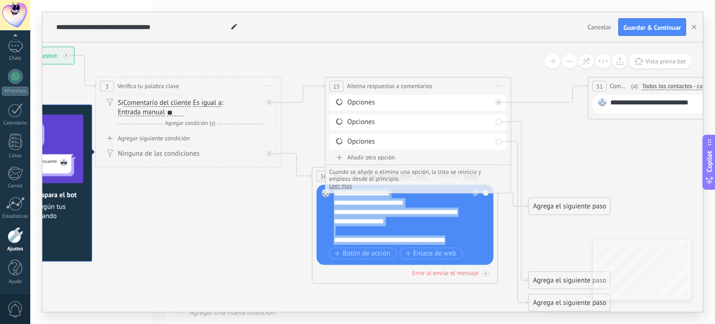
click at [136, 154] on div "Ninguna de las condiciones" at bounding box center [190, 153] width 145 height 9
click at [147, 135] on div "Agregar siguiente condición" at bounding box center [188, 138] width 177 height 8
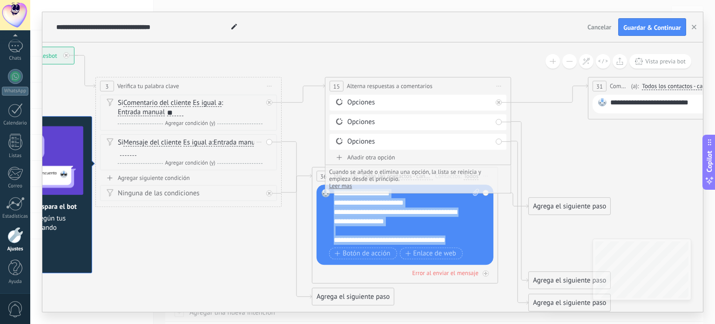
click at [259, 143] on div "Borrar" at bounding box center [259, 142] width 10 height 14
click at [265, 157] on div "Borrar" at bounding box center [273, 155] width 41 height 16
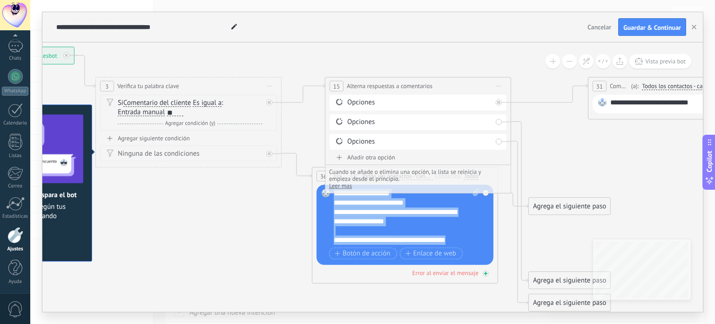
click at [449, 271] on div "Error al enviar el mensaje" at bounding box center [445, 273] width 66 height 8
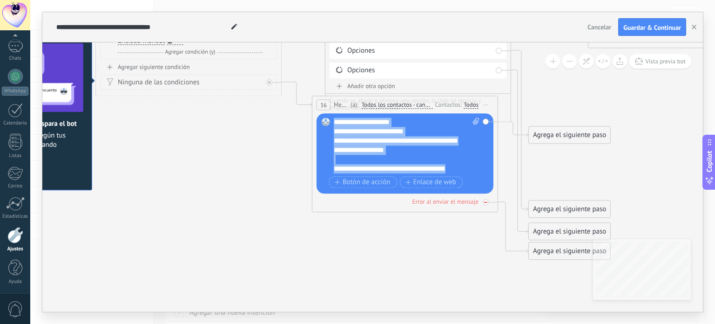
click at [465, 201] on div "Error al enviar el mensaje" at bounding box center [445, 202] width 66 height 8
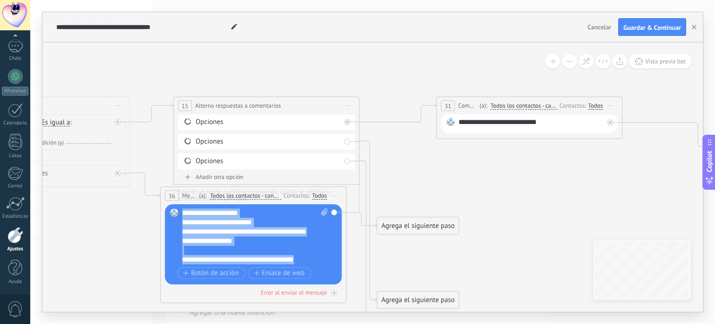
click at [332, 211] on div "Reemplazar Quitar Convertir a mensaje de voz Arrastre la imagen aquí para adjun…" at bounding box center [253, 244] width 177 height 80
click at [336, 192] on span "Iniciar vista previa aquí Cambiar nombre Duplicar [GEOGRAPHIC_DATA]" at bounding box center [334, 196] width 15 height 14
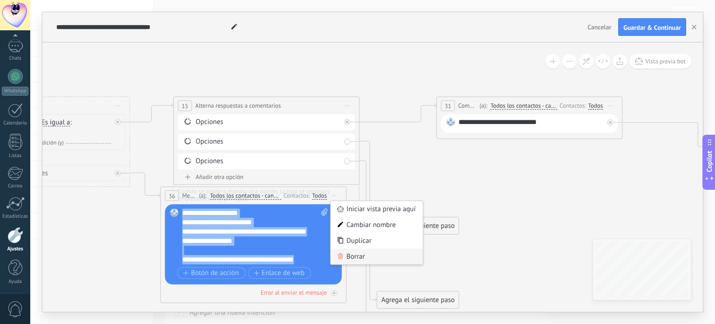
click at [352, 255] on div "Borrar" at bounding box center [377, 256] width 92 height 16
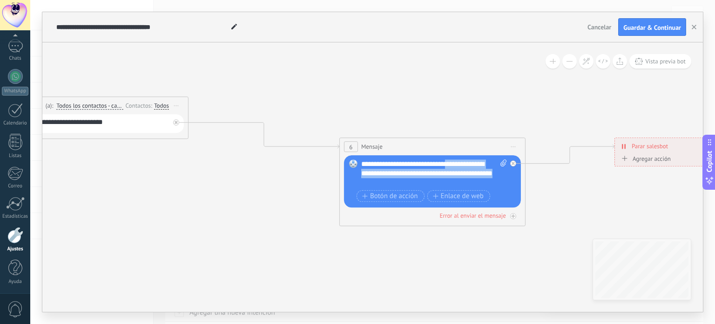
drag, startPoint x: 448, startPoint y: 165, endPoint x: 470, endPoint y: 204, distance: 44.6
click at [470, 204] on div "Reemplazar Quitar Convertir a mensaje de voz Arrastre la imagen aquí para adjun…" at bounding box center [432, 181] width 177 height 52
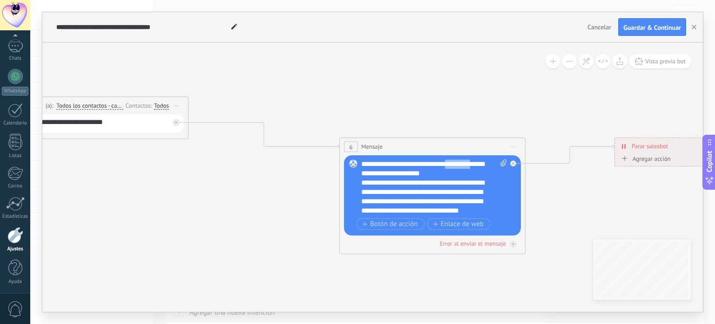
drag, startPoint x: 449, startPoint y: 166, endPoint x: 480, endPoint y: 167, distance: 30.3
click at [480, 167] on div "**********" at bounding box center [434, 187] width 146 height 56
click at [378, 162] on div "**********" at bounding box center [434, 187] width 146 height 56
click at [462, 167] on div "**********" at bounding box center [434, 187] width 146 height 56
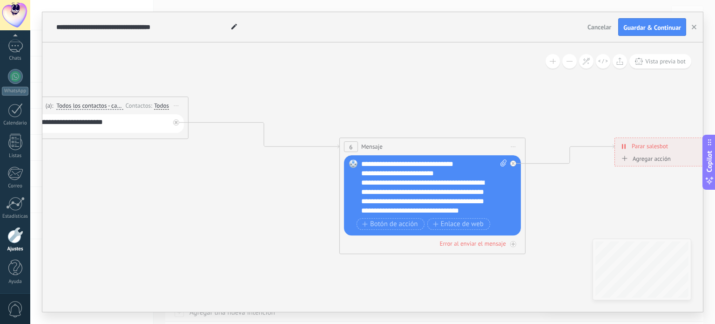
click at [449, 170] on div "**********" at bounding box center [425, 276] width 129 height 214
click at [409, 227] on span "Botón de acción" at bounding box center [390, 223] width 56 height 7
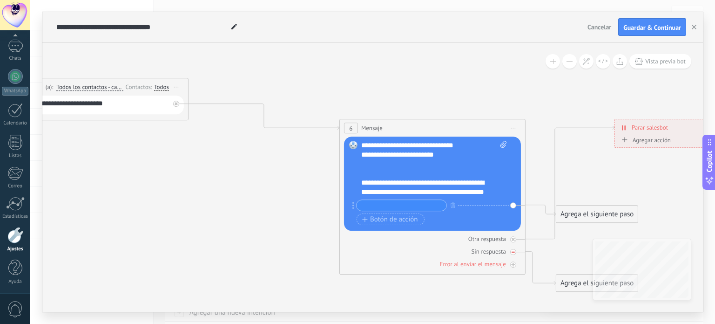
click at [498, 250] on div "Sin respuesta" at bounding box center [488, 251] width 34 height 8
click at [506, 251] on div "Sin respuesta" at bounding box center [432, 251] width 177 height 9
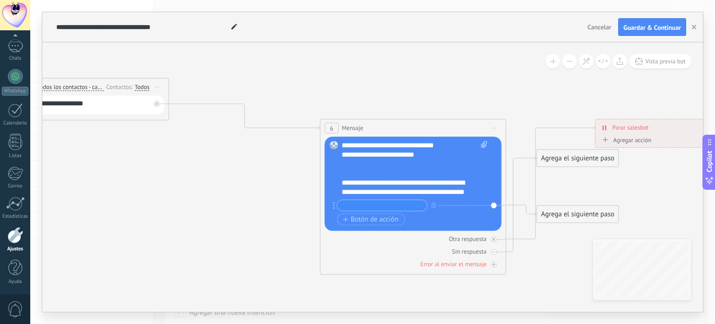
click at [625, 128] on span "Parar salesbot" at bounding box center [630, 127] width 36 height 9
click at [622, 140] on div "Agregar acción" at bounding box center [626, 139] width 52 height 7
click at [622, 140] on button "Conversación marcada como cerrada" at bounding box center [653, 140] width 116 height 17
click at [640, 175] on icon at bounding box center [79, 180] width 1845 height 730
drag, startPoint x: 443, startPoint y: 146, endPoint x: 372, endPoint y: 143, distance: 70.8
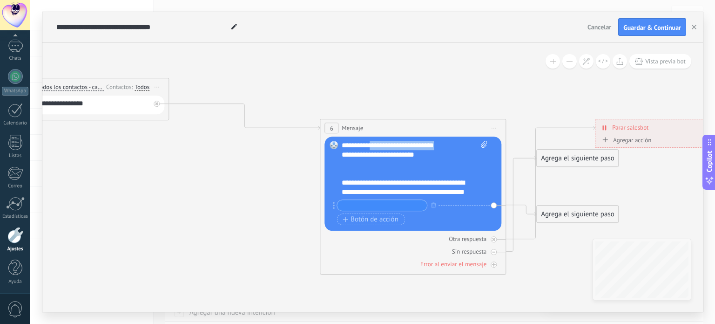
click at [372, 143] on div "**********" at bounding box center [415, 169] width 146 height 56
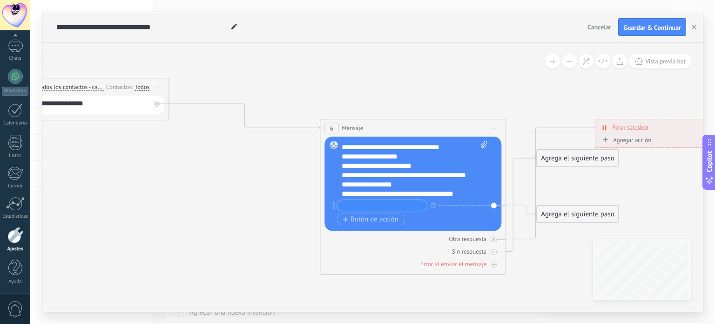
scroll to position [186, 0]
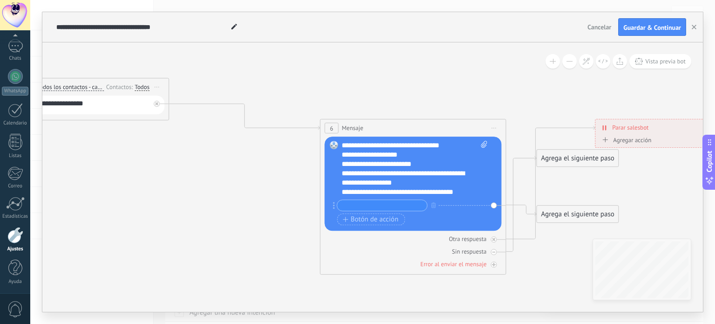
click at [346, 154] on div "**********" at bounding box center [406, 154] width 129 height 9
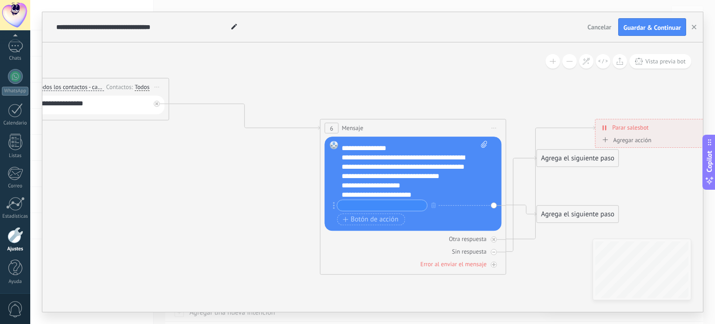
click at [428, 147] on div "**********" at bounding box center [406, 129] width 129 height 47
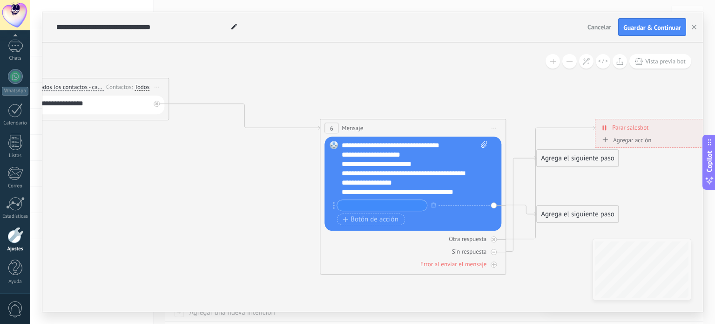
click at [426, 184] on div "**********" at bounding box center [406, 178] width 129 height 19
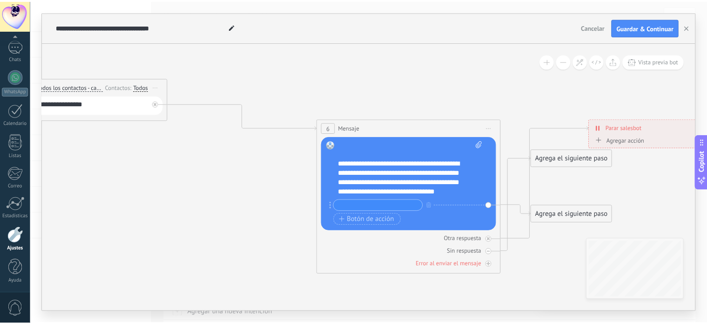
scroll to position [0, 0]
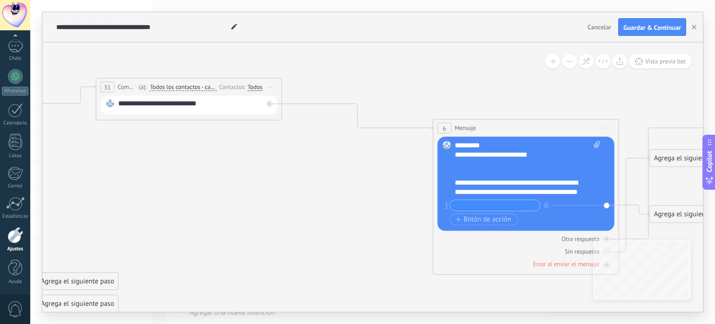
click at [118, 102] on div "**********" at bounding box center [190, 105] width 145 height 12
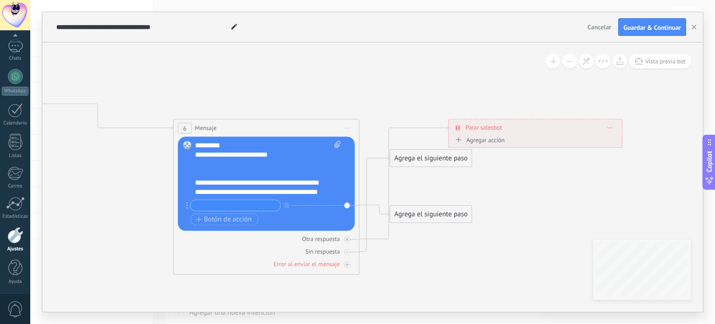
click at [429, 159] on div "Agrega el siguiente paso" at bounding box center [430, 157] width 81 height 15
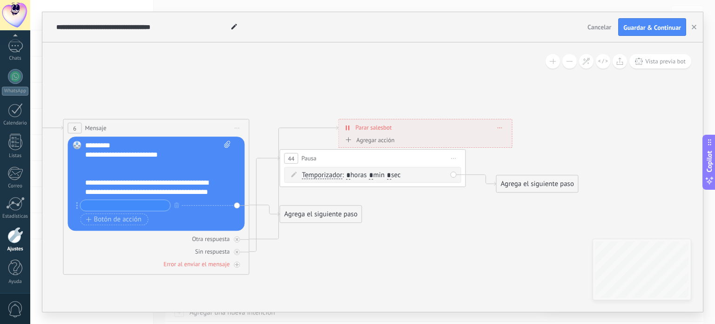
click at [457, 156] on span "Iniciar vista previa aquí Cambiar nombre Duplicar [GEOGRAPHIC_DATA]" at bounding box center [453, 158] width 15 height 14
click at [473, 223] on div "Borrar" at bounding box center [496, 219] width 92 height 16
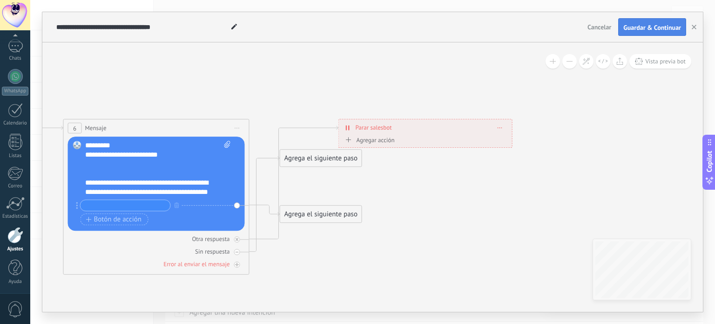
click at [652, 29] on span "Guardar & Continuar" at bounding box center [652, 27] width 58 height 7
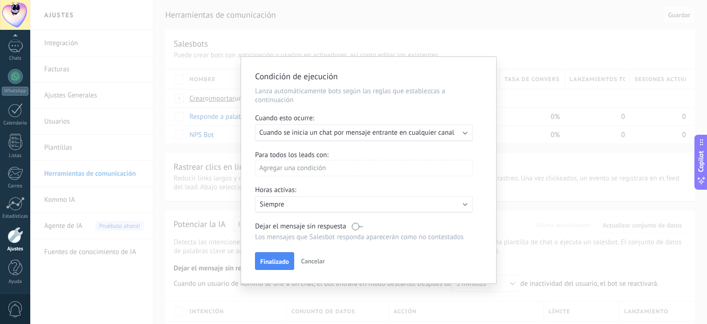
click at [369, 136] on span "Cuando se inicia un chat por mensaje entrante en cualquier canal" at bounding box center [356, 132] width 195 height 9
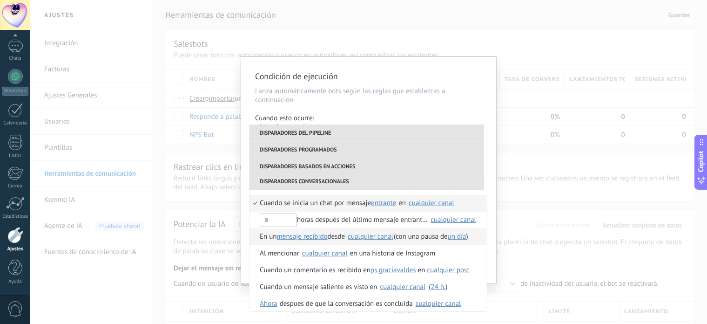
scroll to position [237, 0]
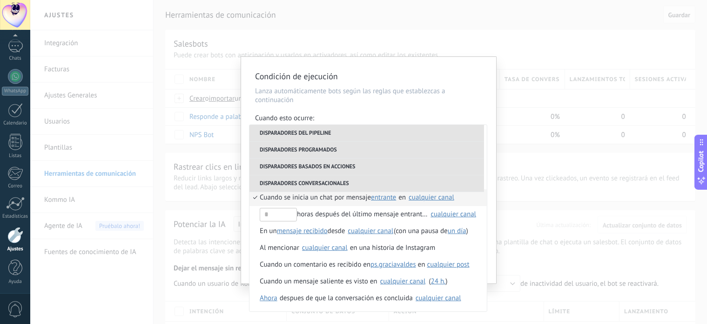
click at [514, 246] on div "**********" at bounding box center [368, 162] width 677 height 324
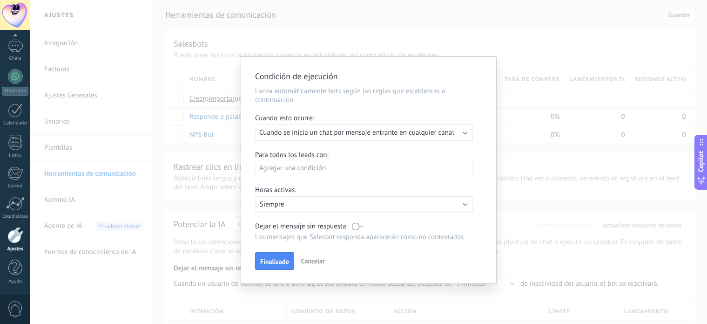
click at [315, 169] on div "Agregar una condición" at bounding box center [364, 168] width 218 height 16
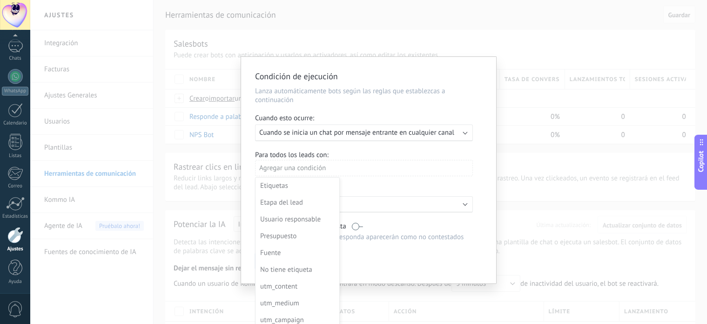
click at [314, 169] on div at bounding box center [368, 170] width 255 height 226
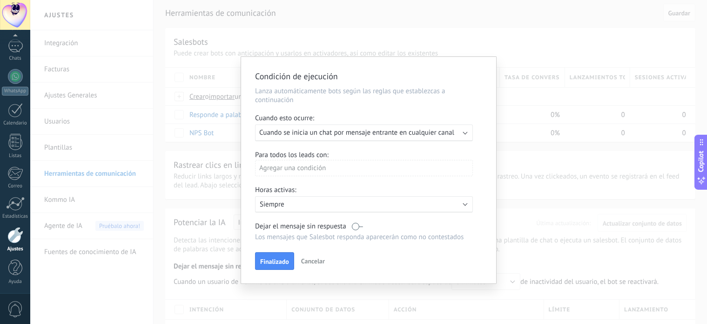
scroll to position [0, 0]
